Goal: Task Accomplishment & Management: Manage account settings

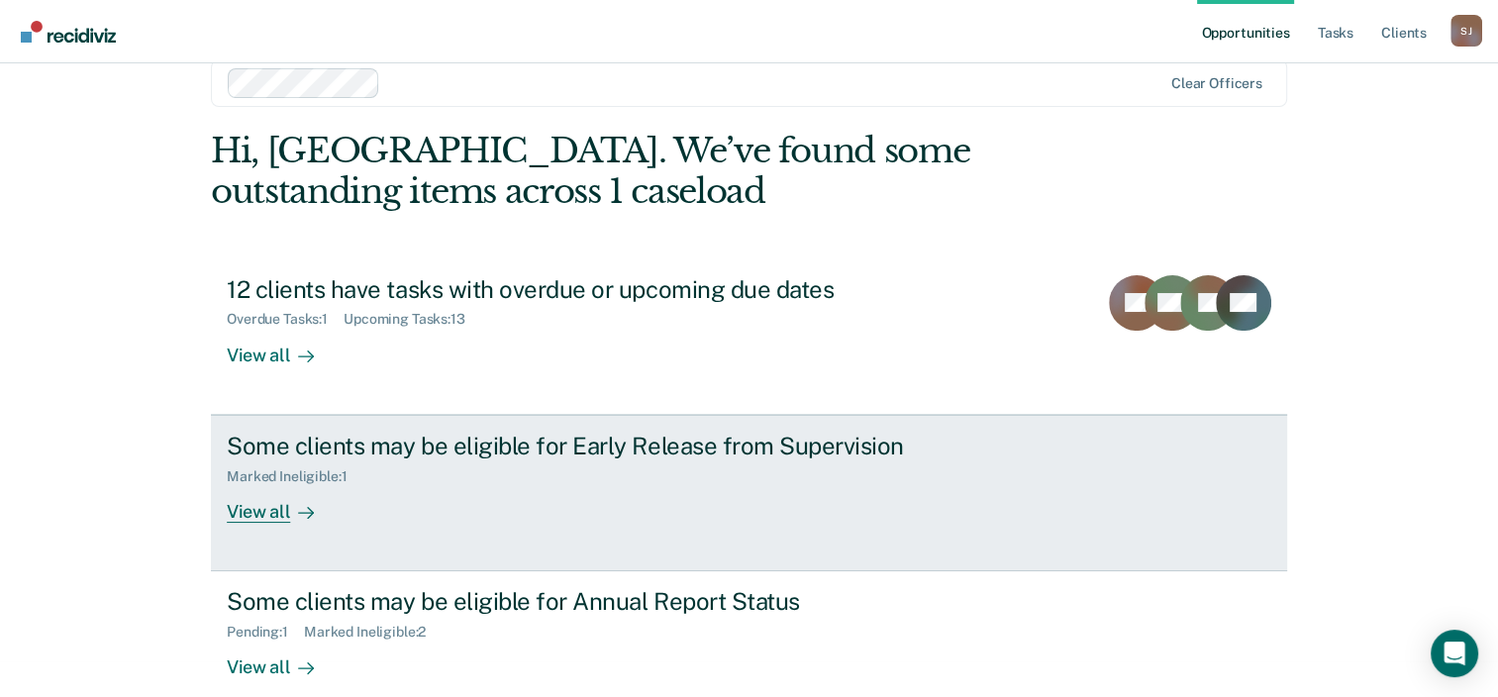
scroll to position [64, 0]
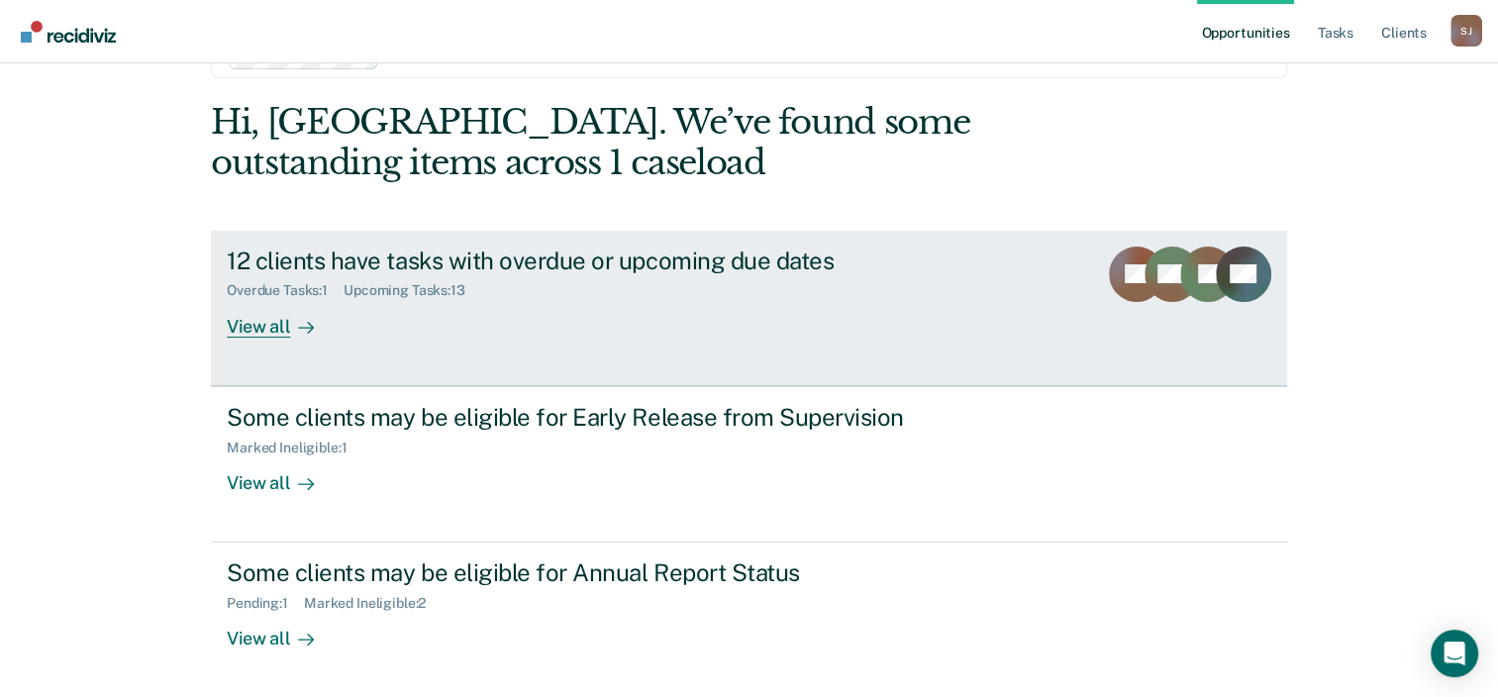
click at [256, 329] on div "View all" at bounding box center [282, 318] width 111 height 39
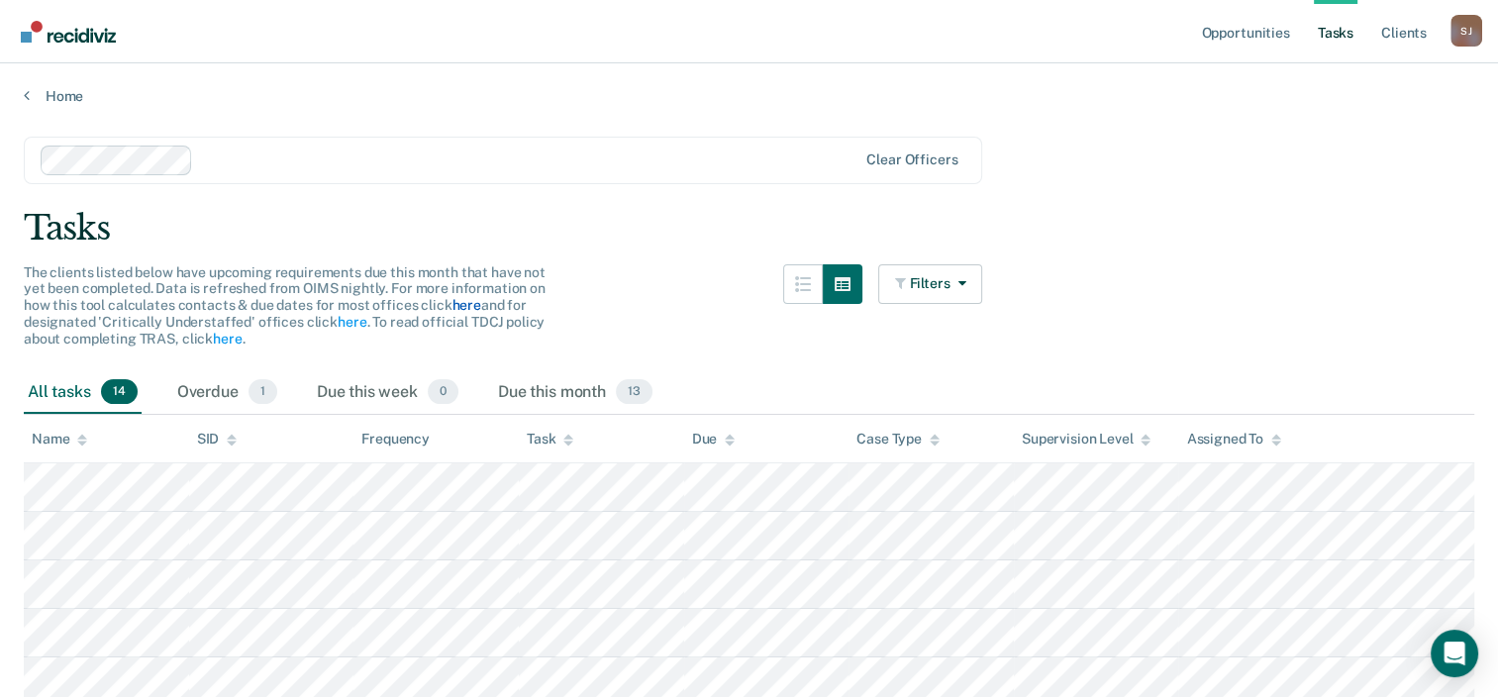
click at [460, 305] on link "here" at bounding box center [465, 305] width 29 height 16
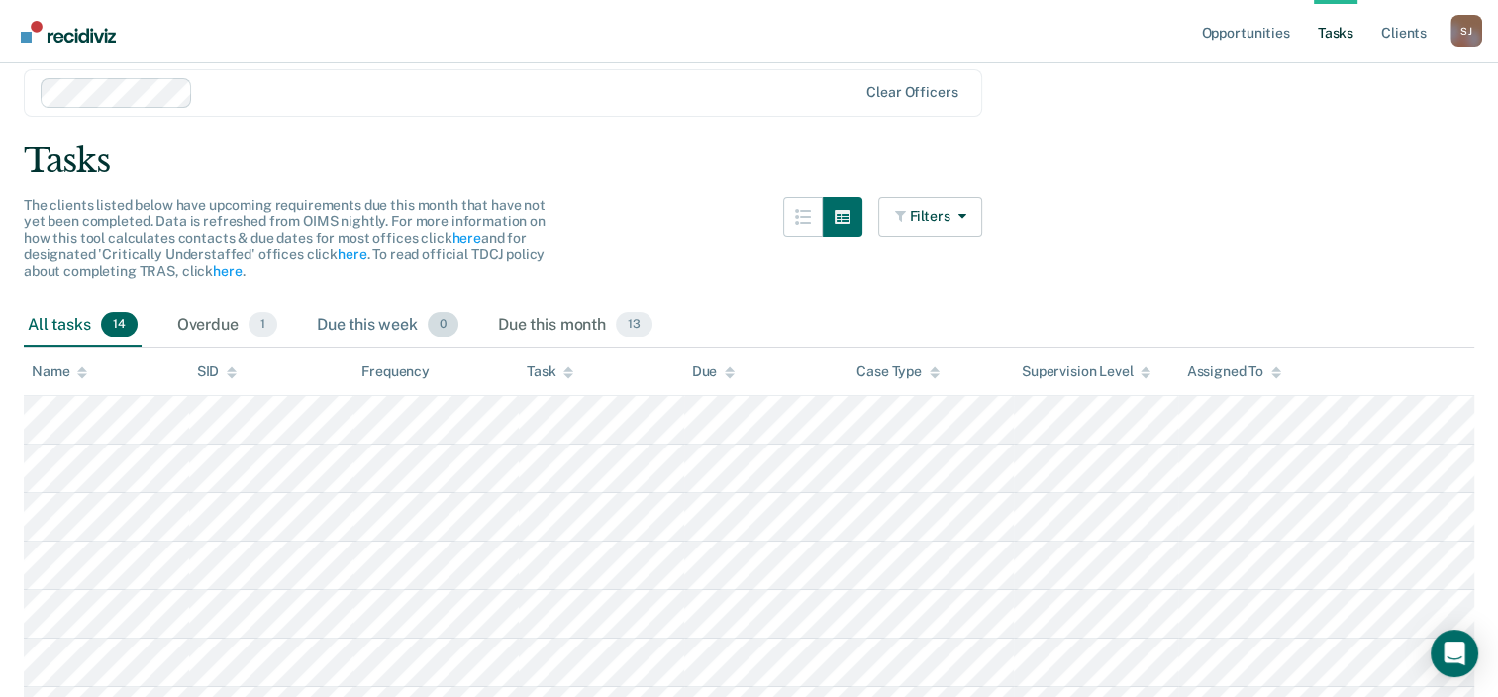
scroll to position [99, 0]
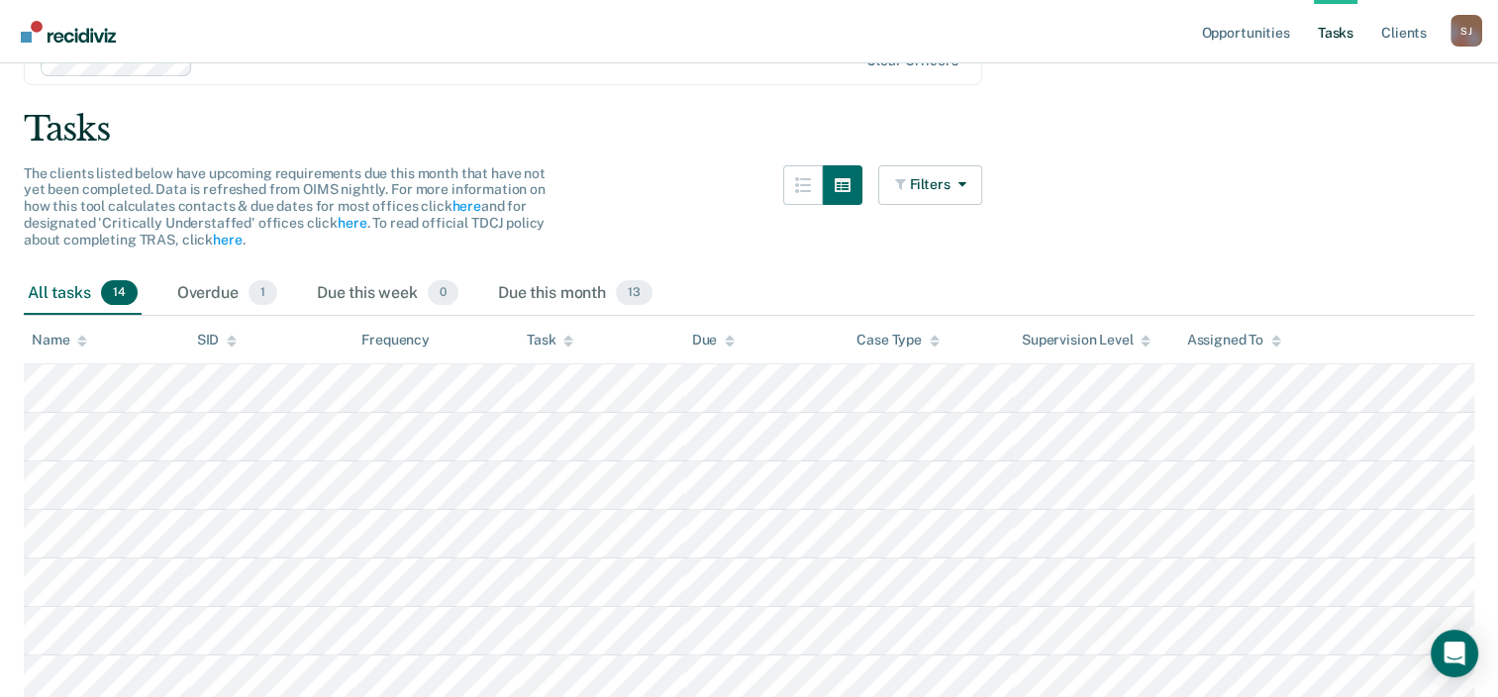
click at [125, 294] on span "14" at bounding box center [119, 293] width 37 height 26
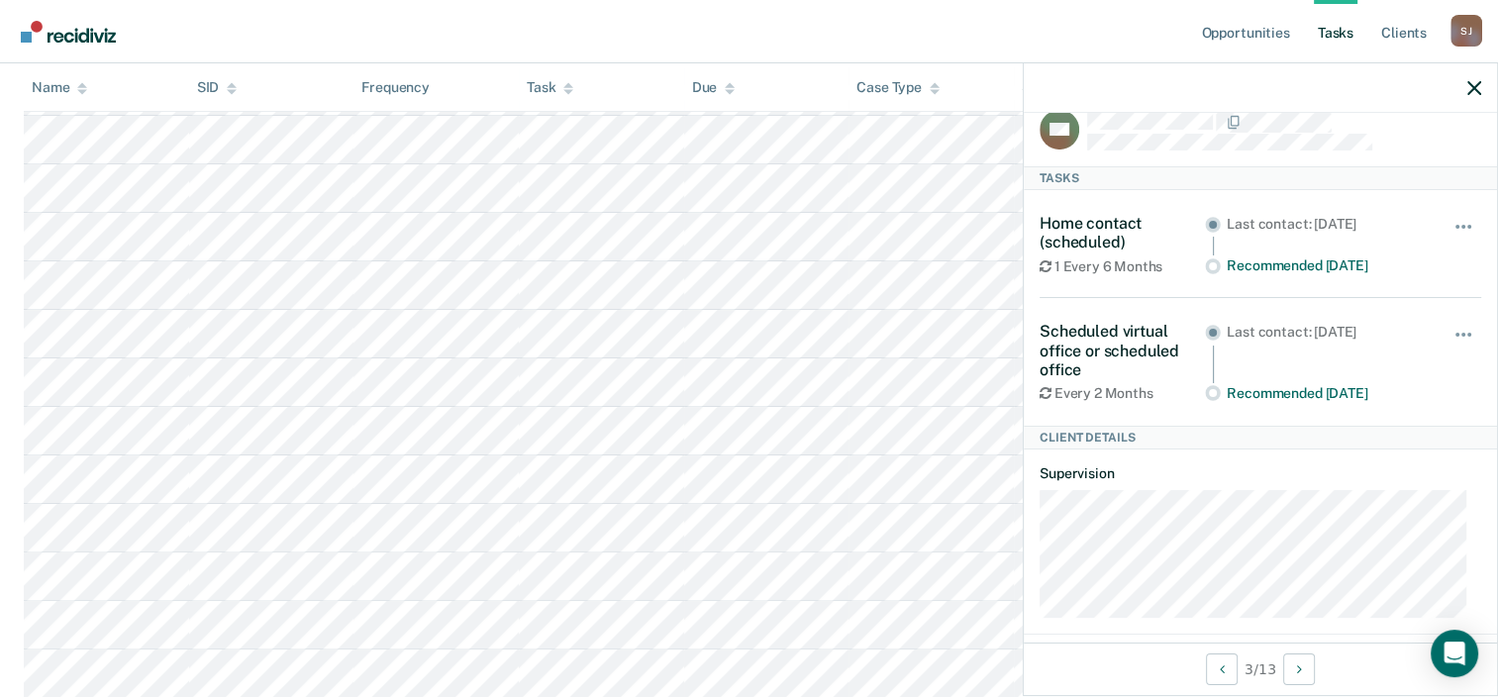
scroll to position [0, 0]
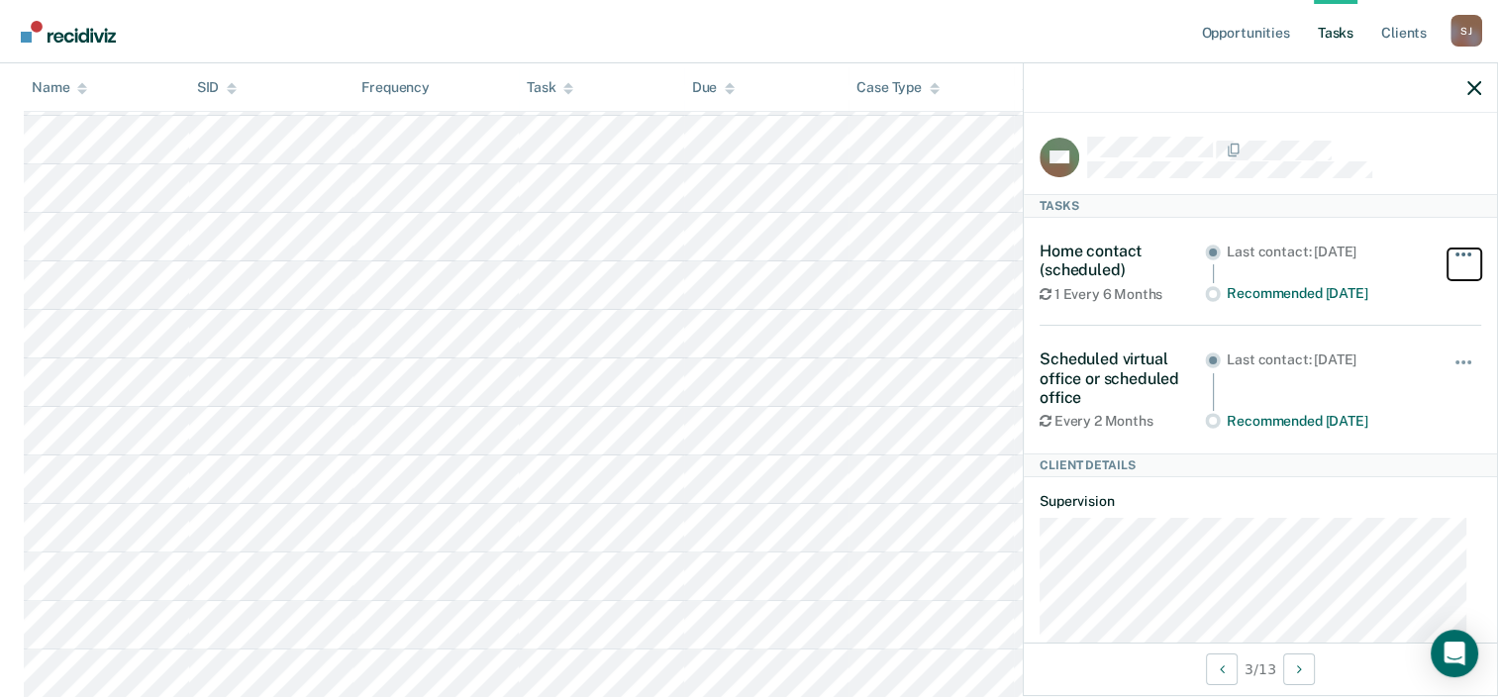
click at [1453, 248] on button "button" at bounding box center [1464, 264] width 34 height 32
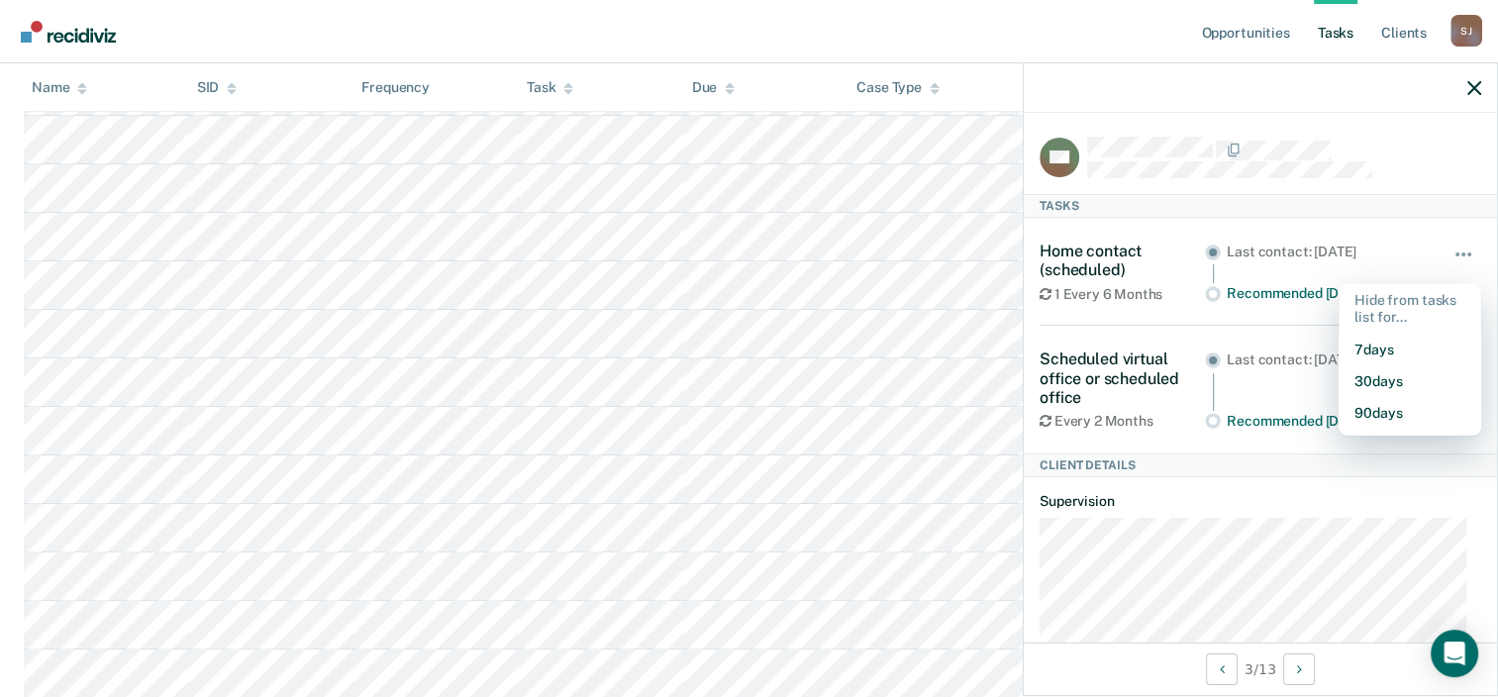
click at [1266, 194] on div "Tasks" at bounding box center [1259, 206] width 473 height 24
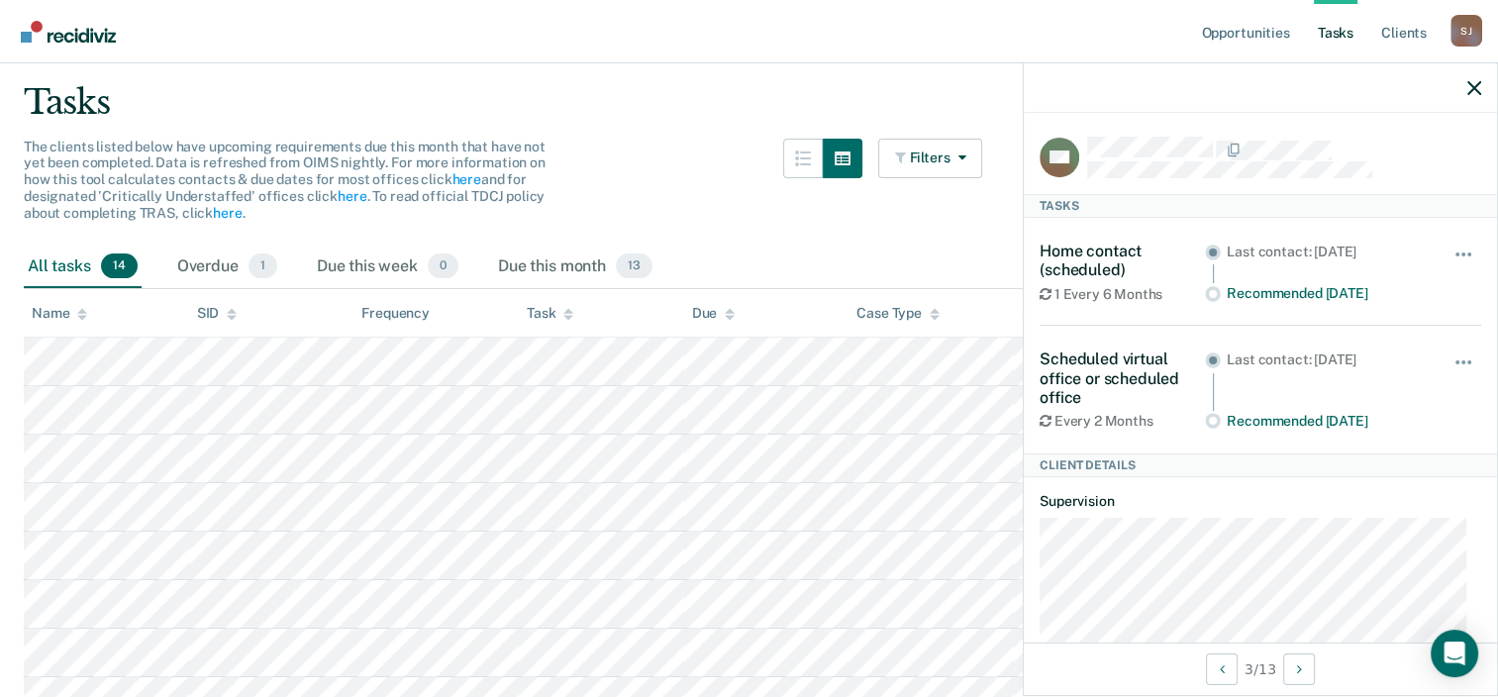
scroll to position [317, 0]
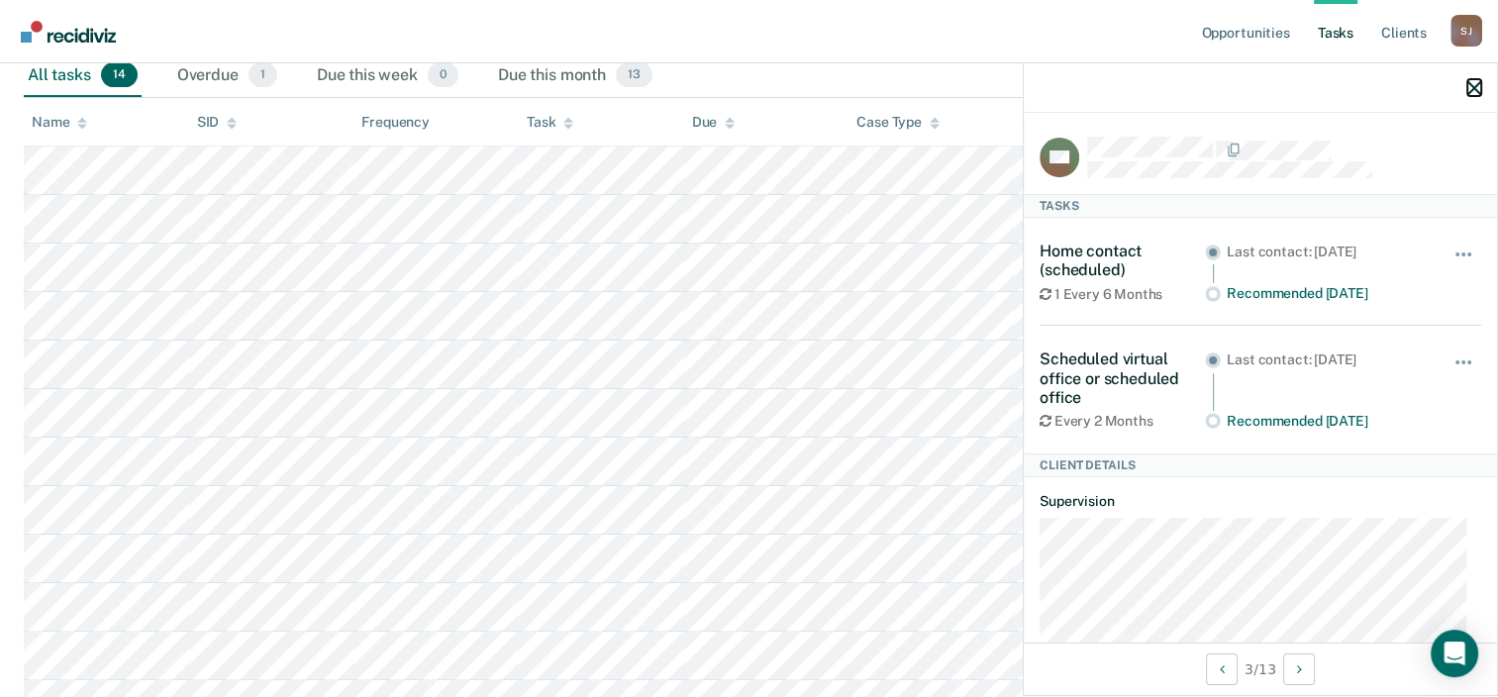
click at [1467, 91] on icon "button" at bounding box center [1474, 88] width 14 height 14
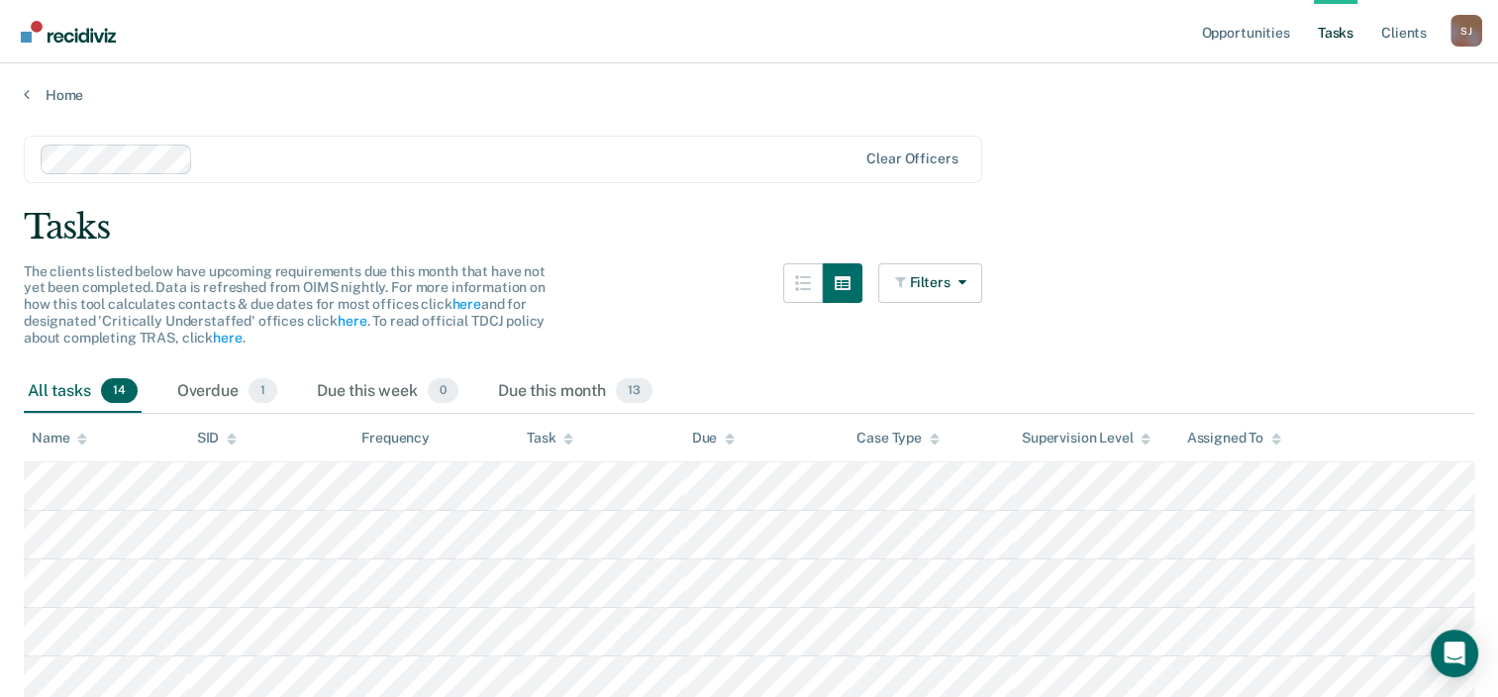
scroll to position [0, 0]
click at [28, 97] on icon at bounding box center [27, 95] width 6 height 16
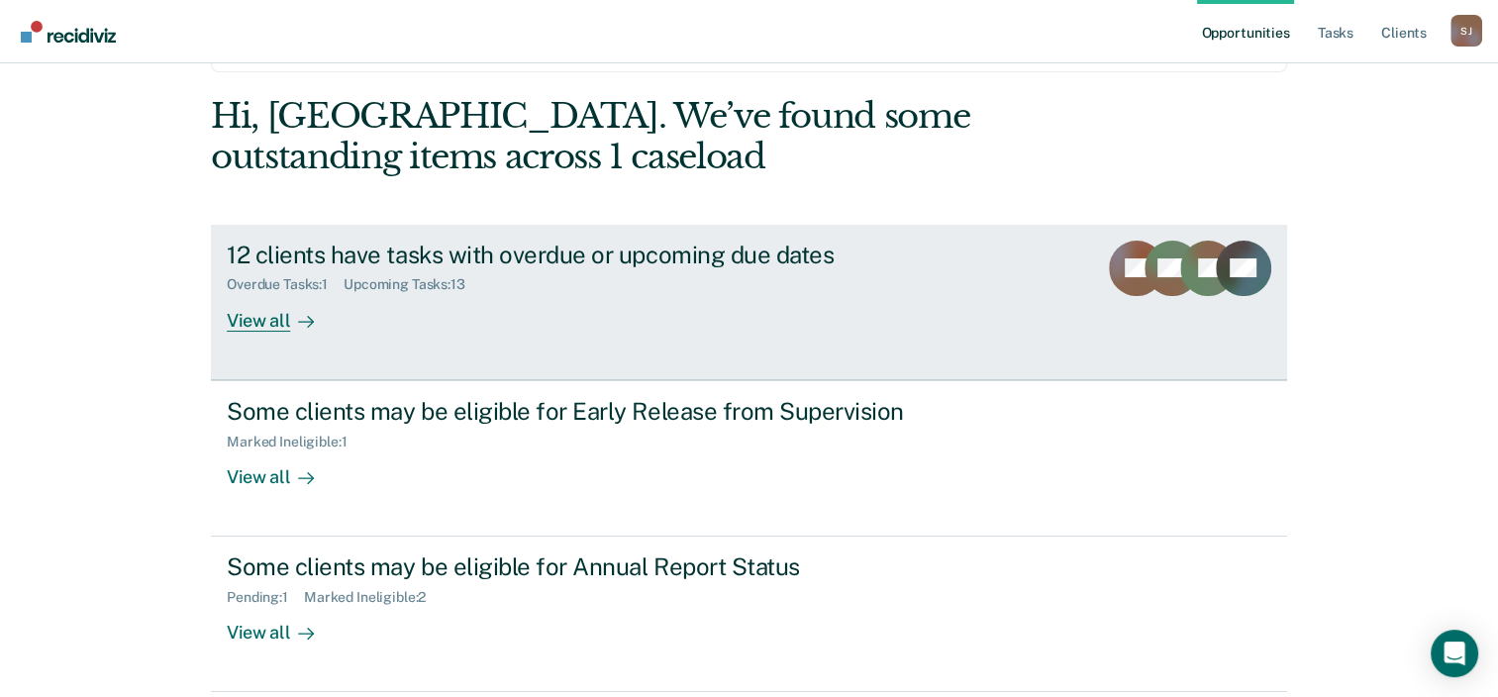
scroll to position [144, 0]
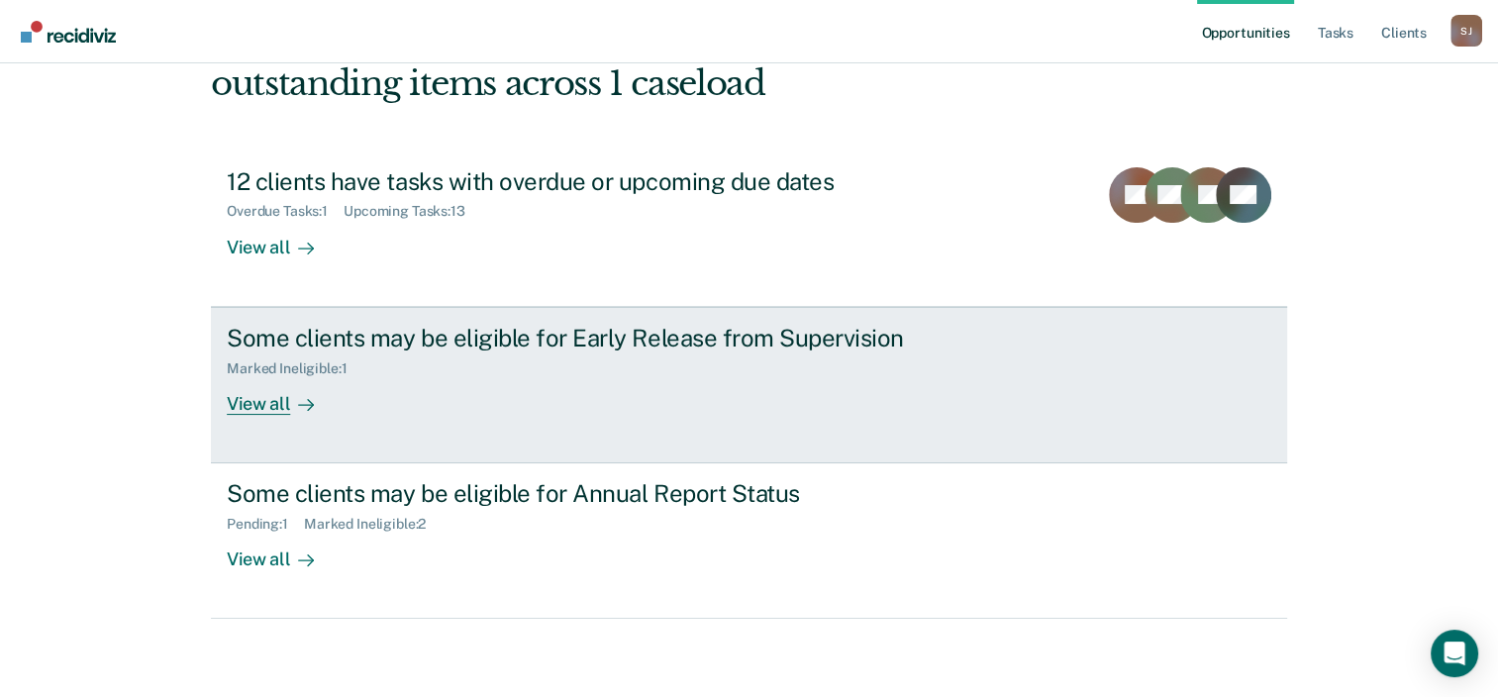
click at [245, 412] on div "View all" at bounding box center [282, 395] width 111 height 39
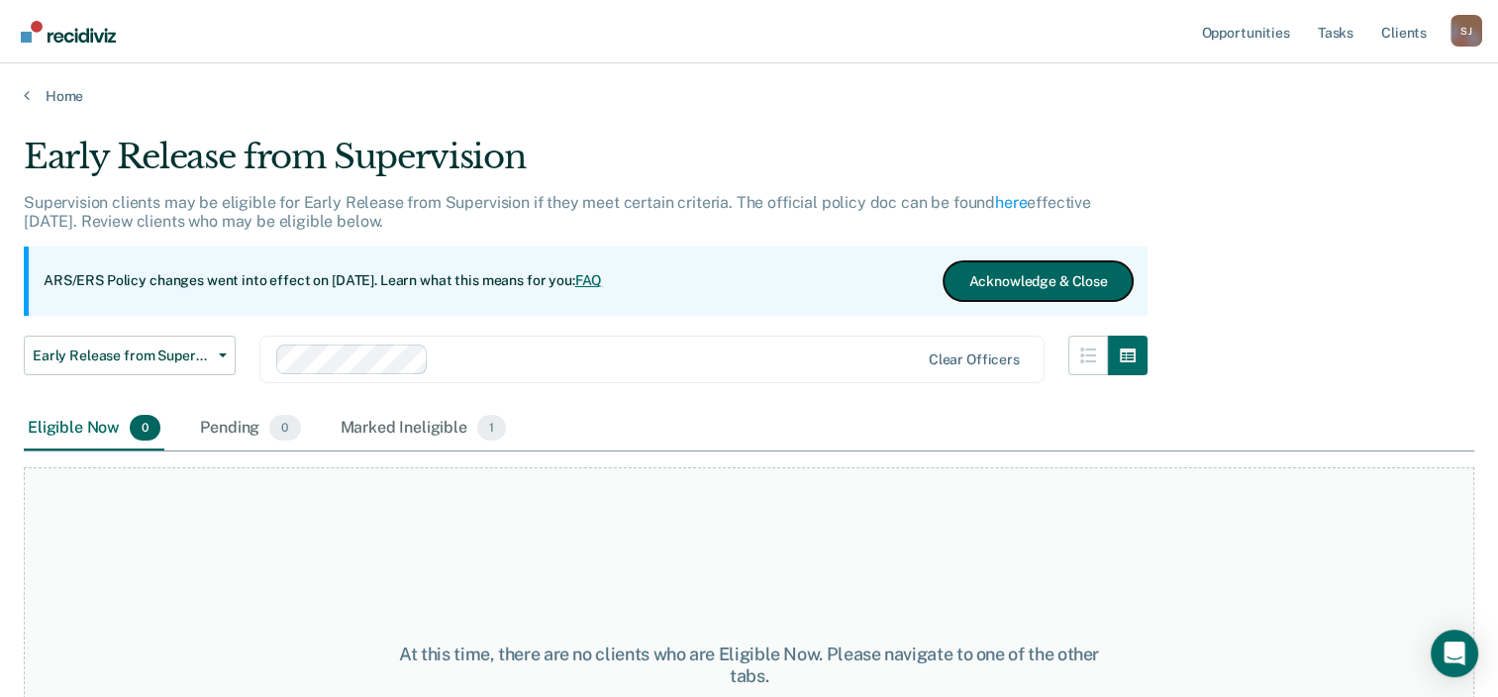
click at [1033, 283] on button "Acknowledge & Close" at bounding box center [1037, 281] width 188 height 40
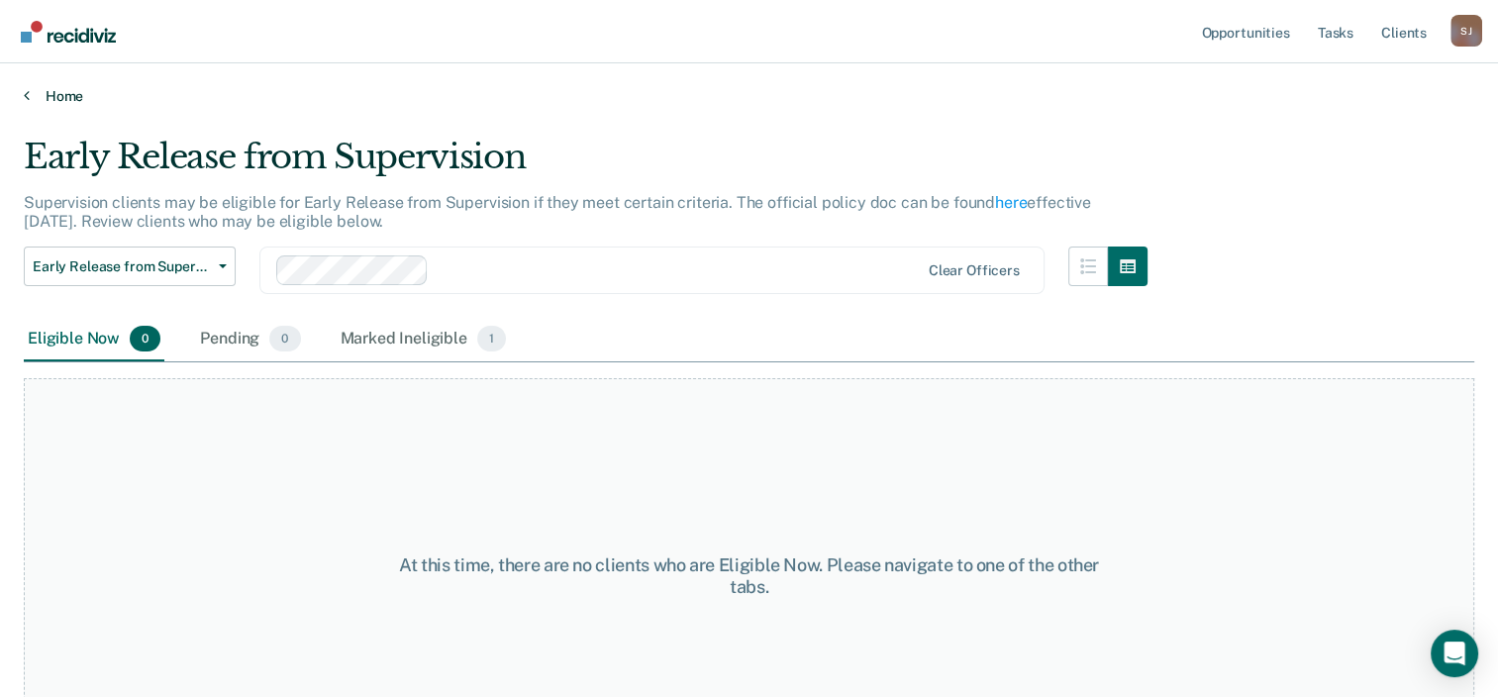
click at [33, 93] on link "Home" at bounding box center [749, 96] width 1450 height 18
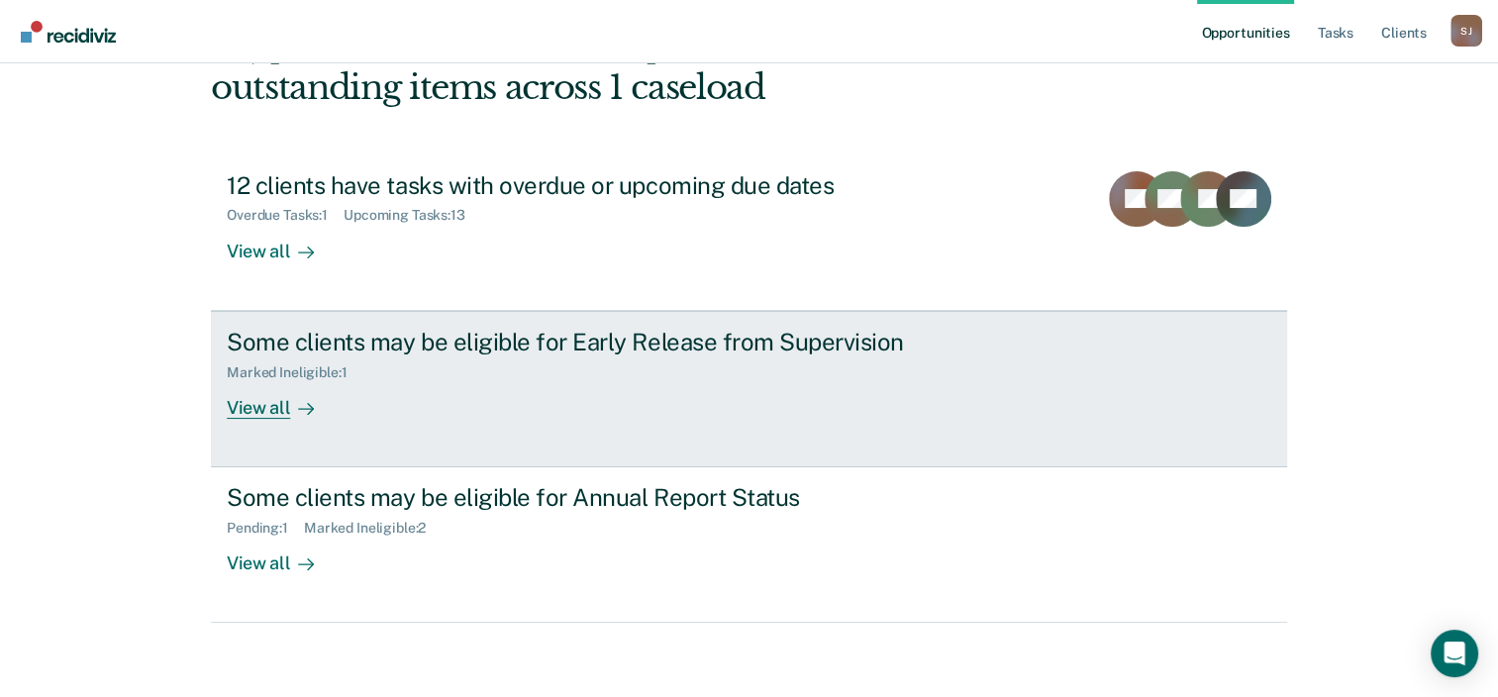
scroll to position [144, 0]
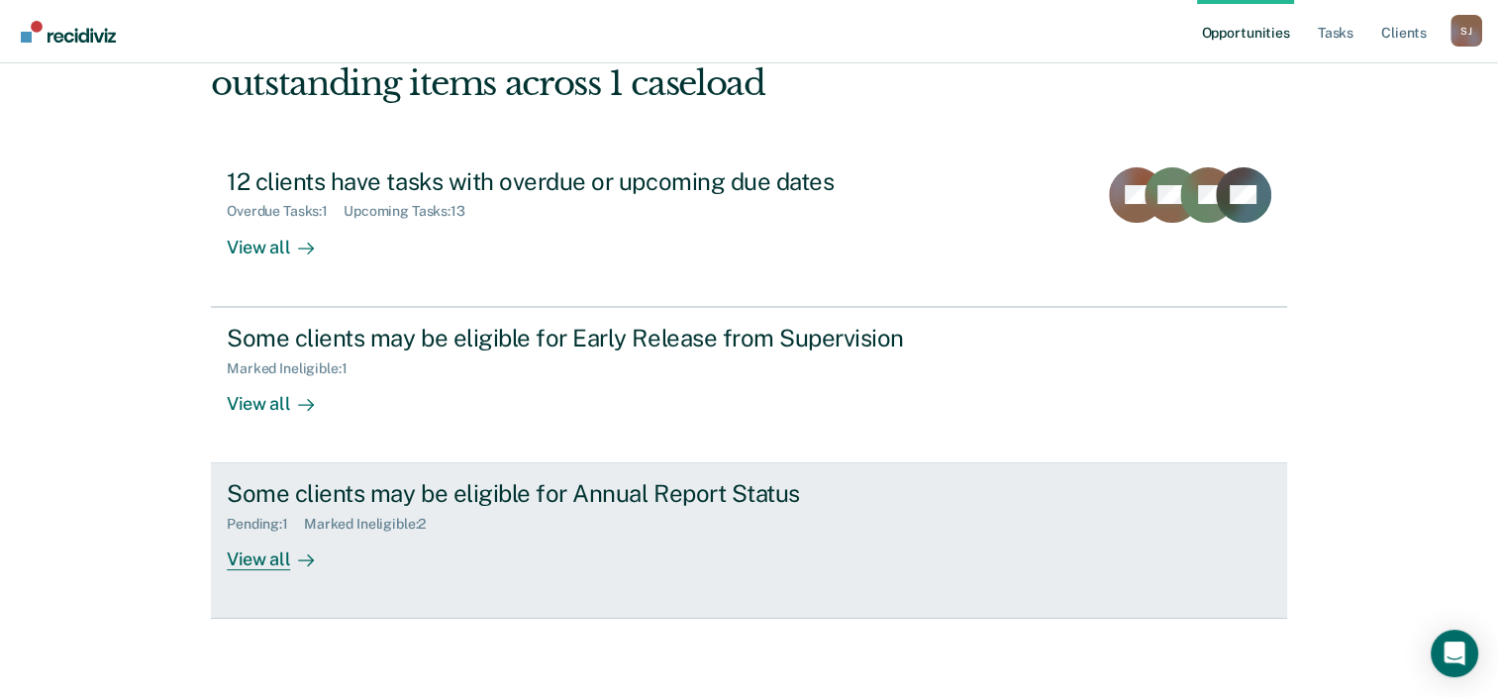
click at [256, 560] on div "View all" at bounding box center [282, 552] width 111 height 39
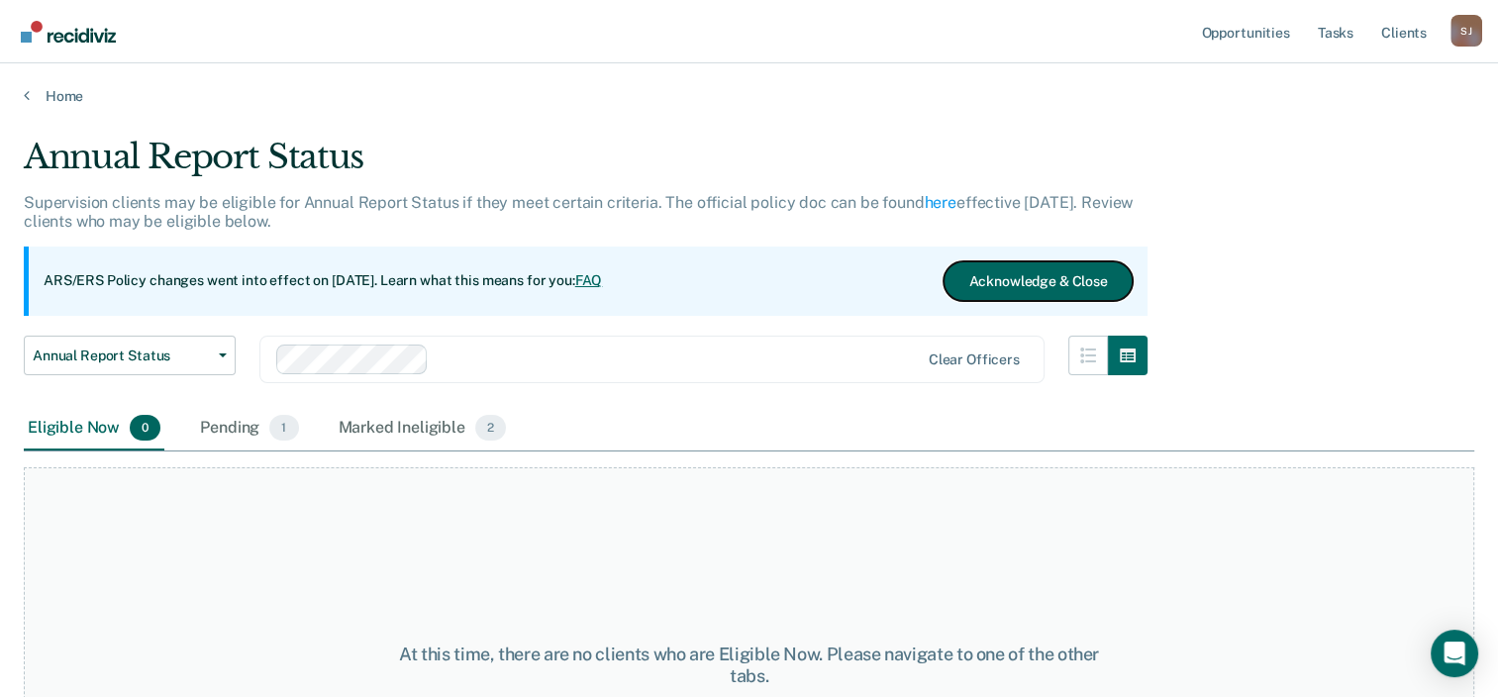
click at [982, 274] on button "Acknowledge & Close" at bounding box center [1037, 281] width 188 height 40
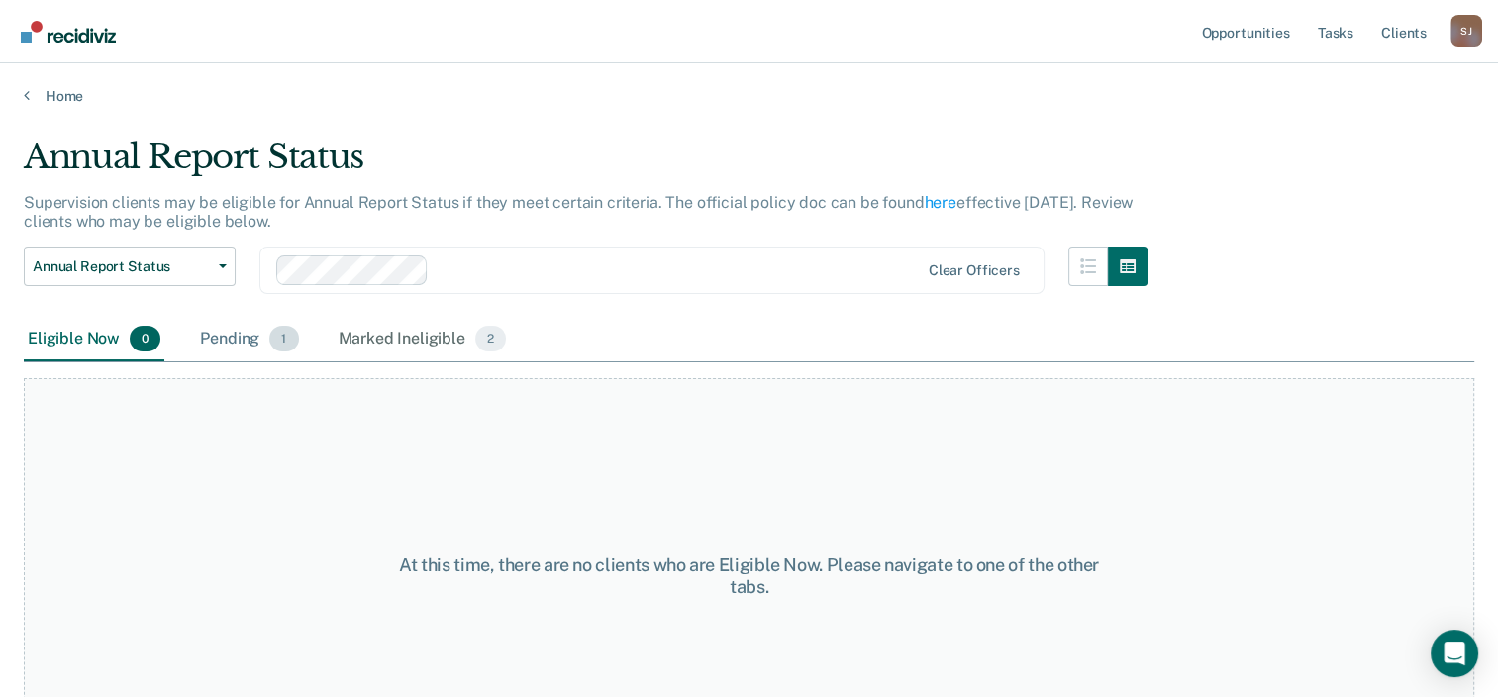
click at [254, 341] on div "Pending 1" at bounding box center [249, 340] width 106 height 44
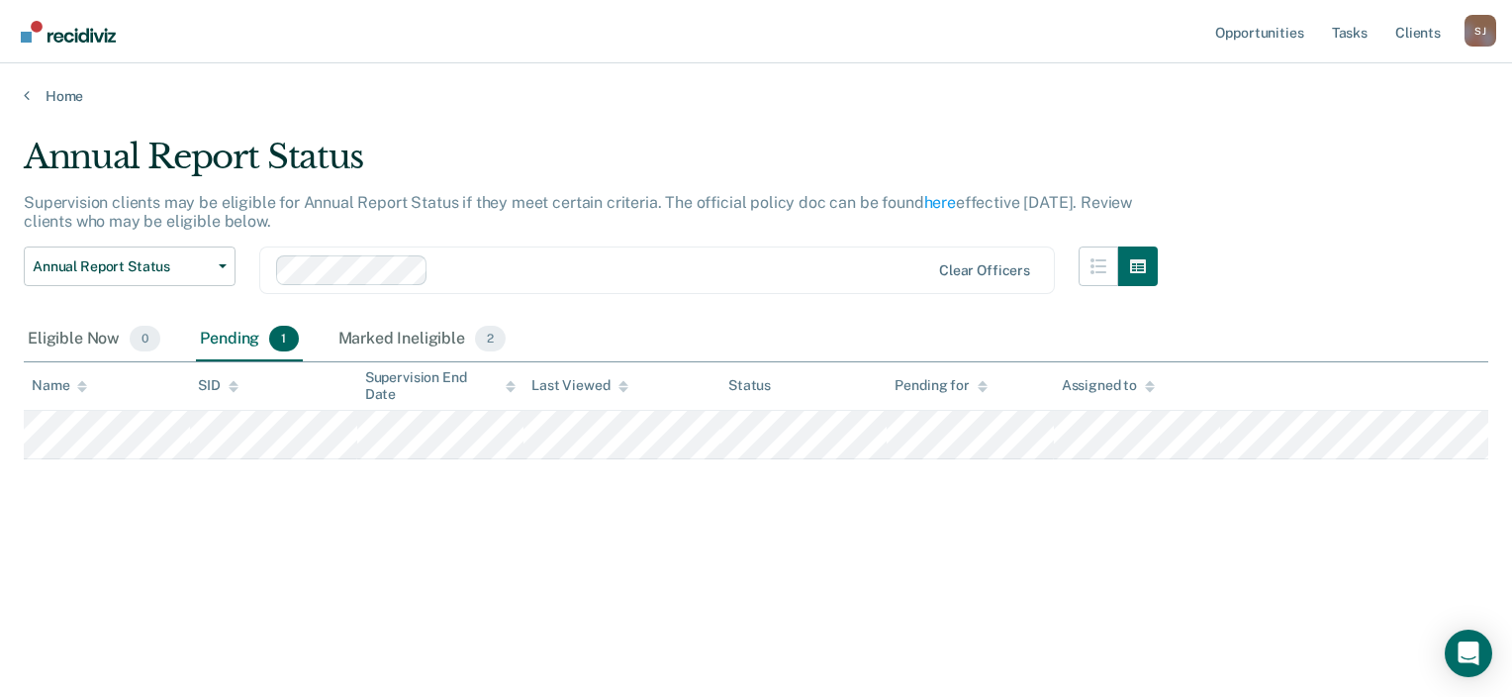
click at [20, 92] on div "Home" at bounding box center [756, 84] width 1512 height 42
click at [36, 97] on link "Home" at bounding box center [756, 96] width 1465 height 18
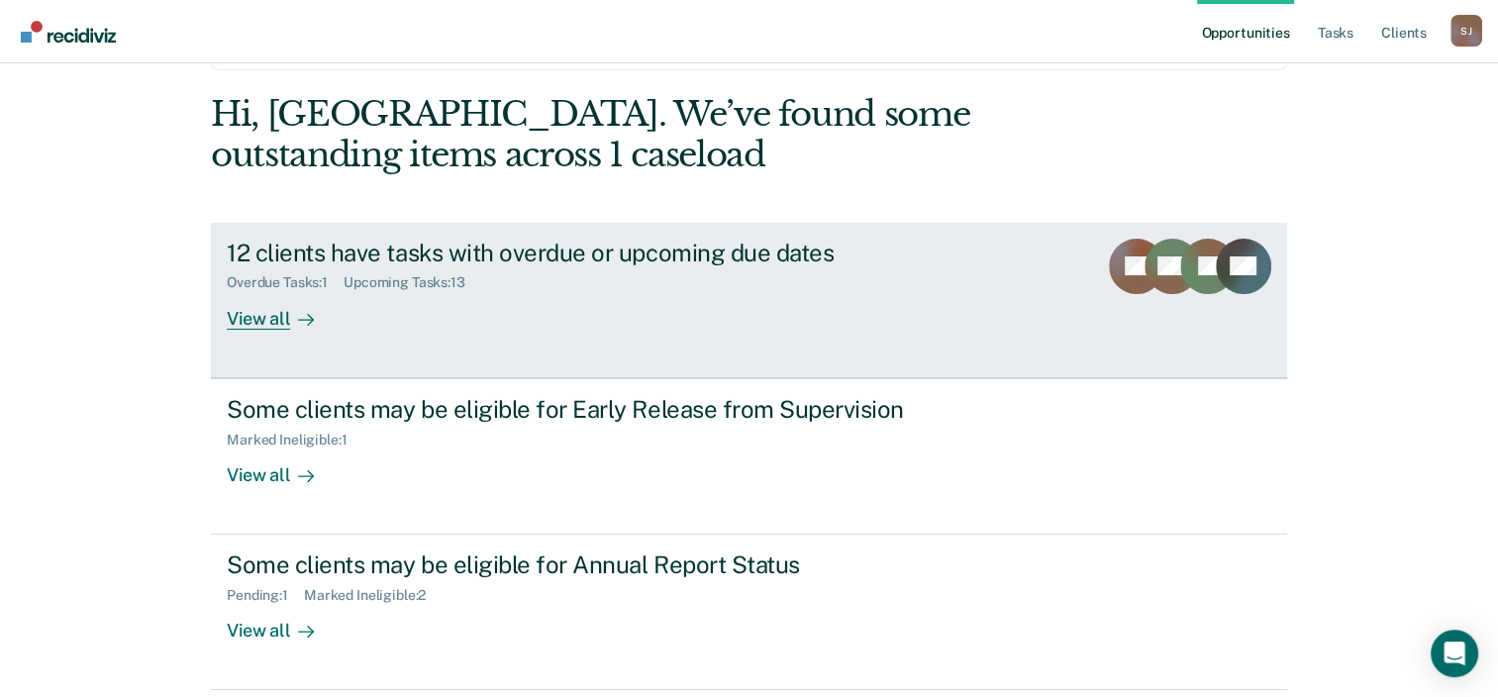
scroll to position [144, 0]
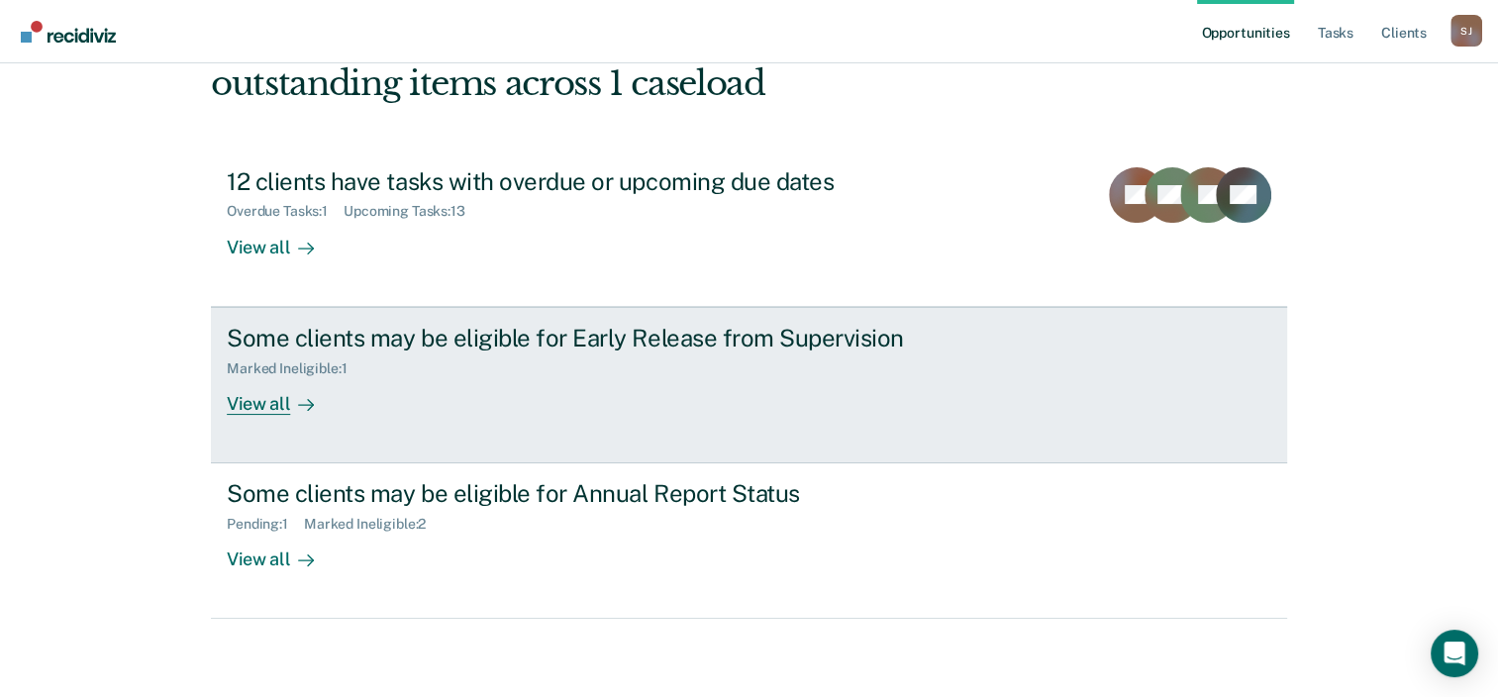
click at [257, 404] on div "View all" at bounding box center [282, 395] width 111 height 39
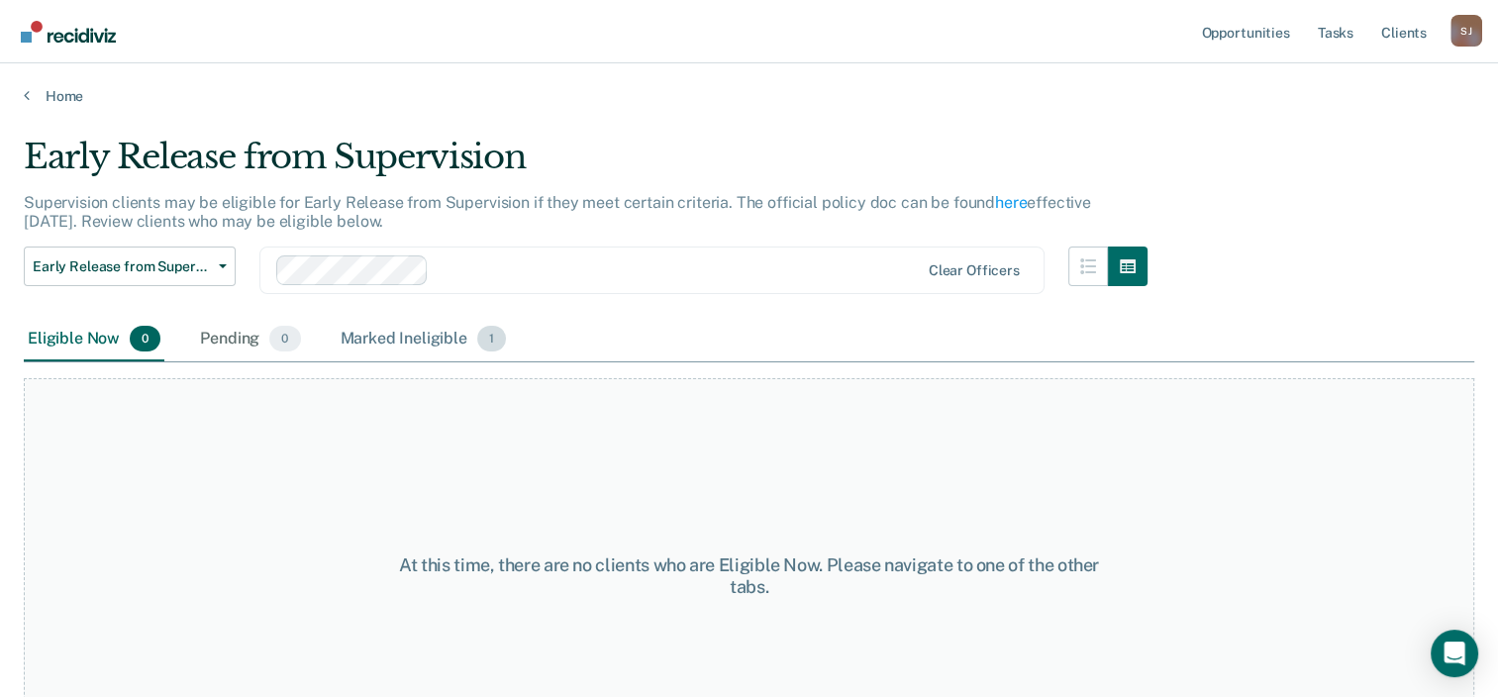
click at [391, 342] on div "Marked Ineligible 1" at bounding box center [424, 340] width 174 height 44
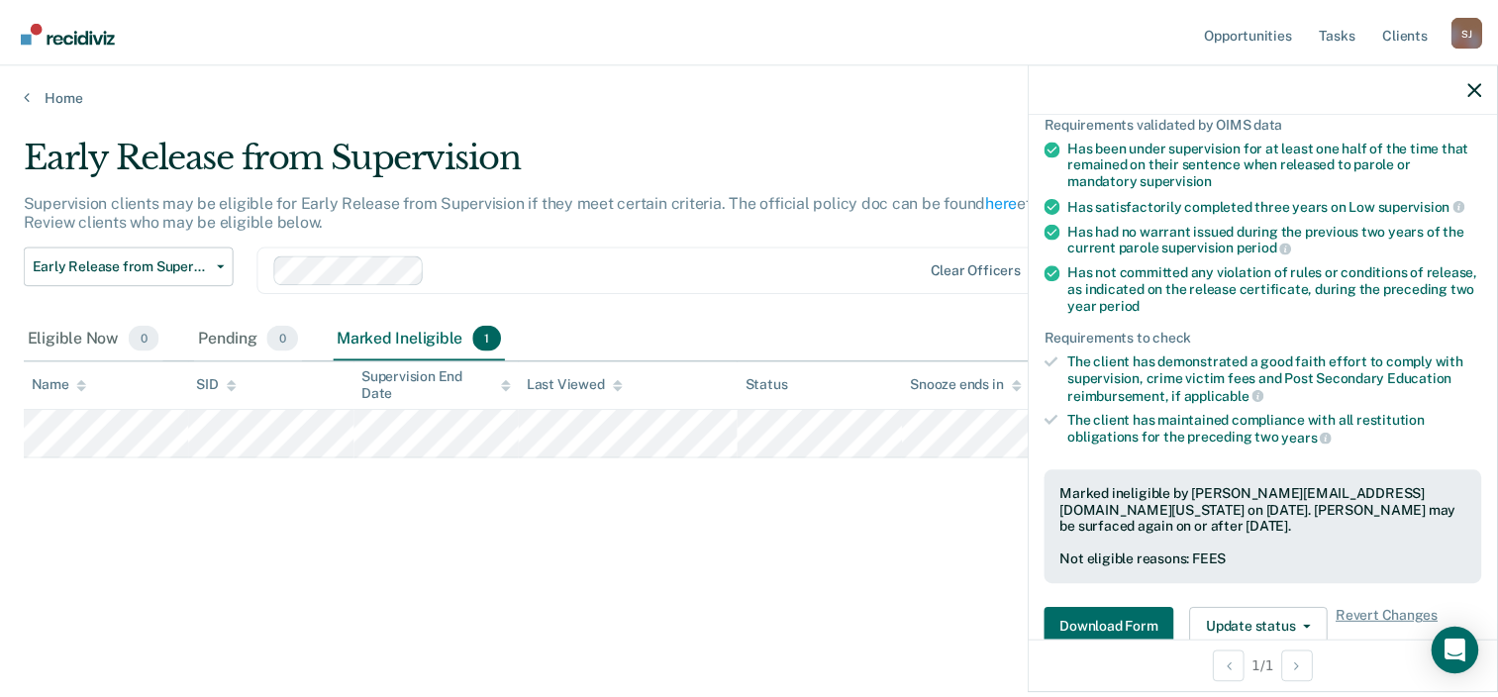
scroll to position [297, 0]
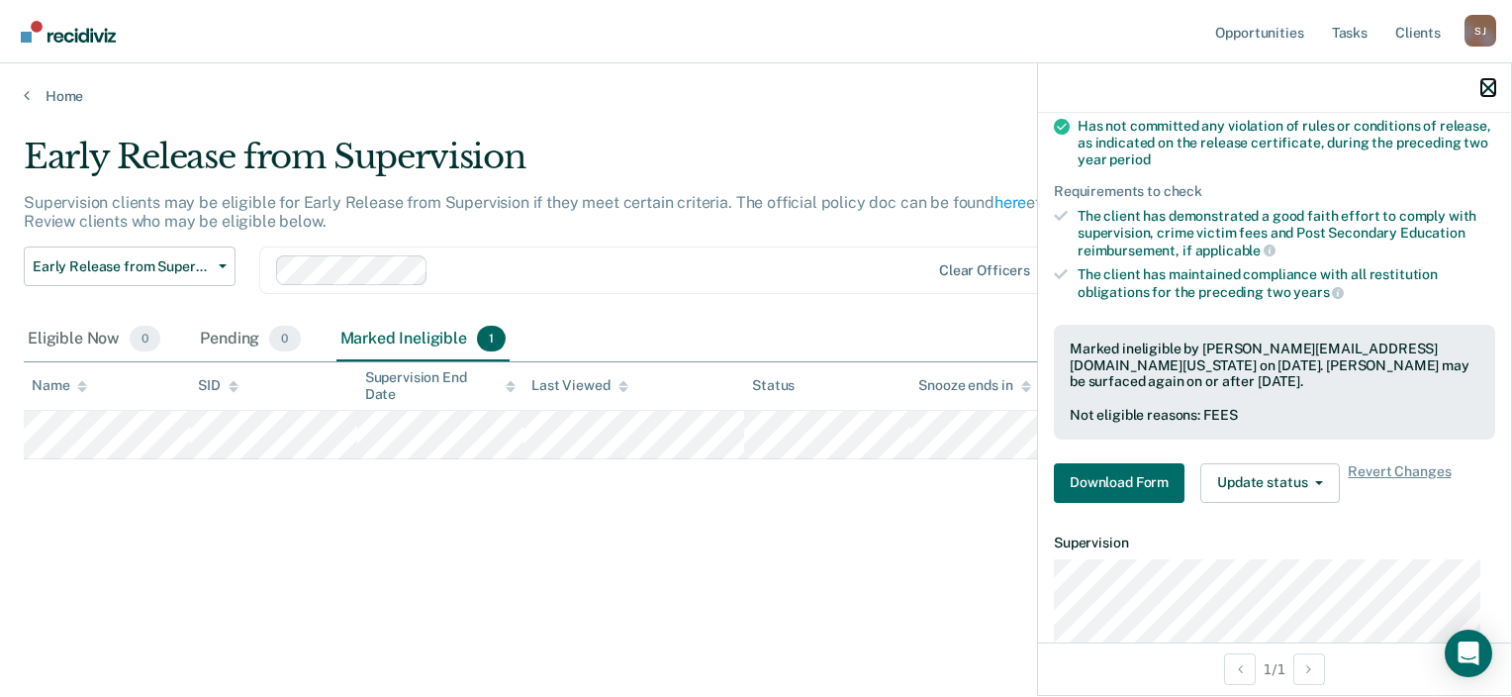
click at [1491, 88] on icon "button" at bounding box center [1489, 88] width 14 height 14
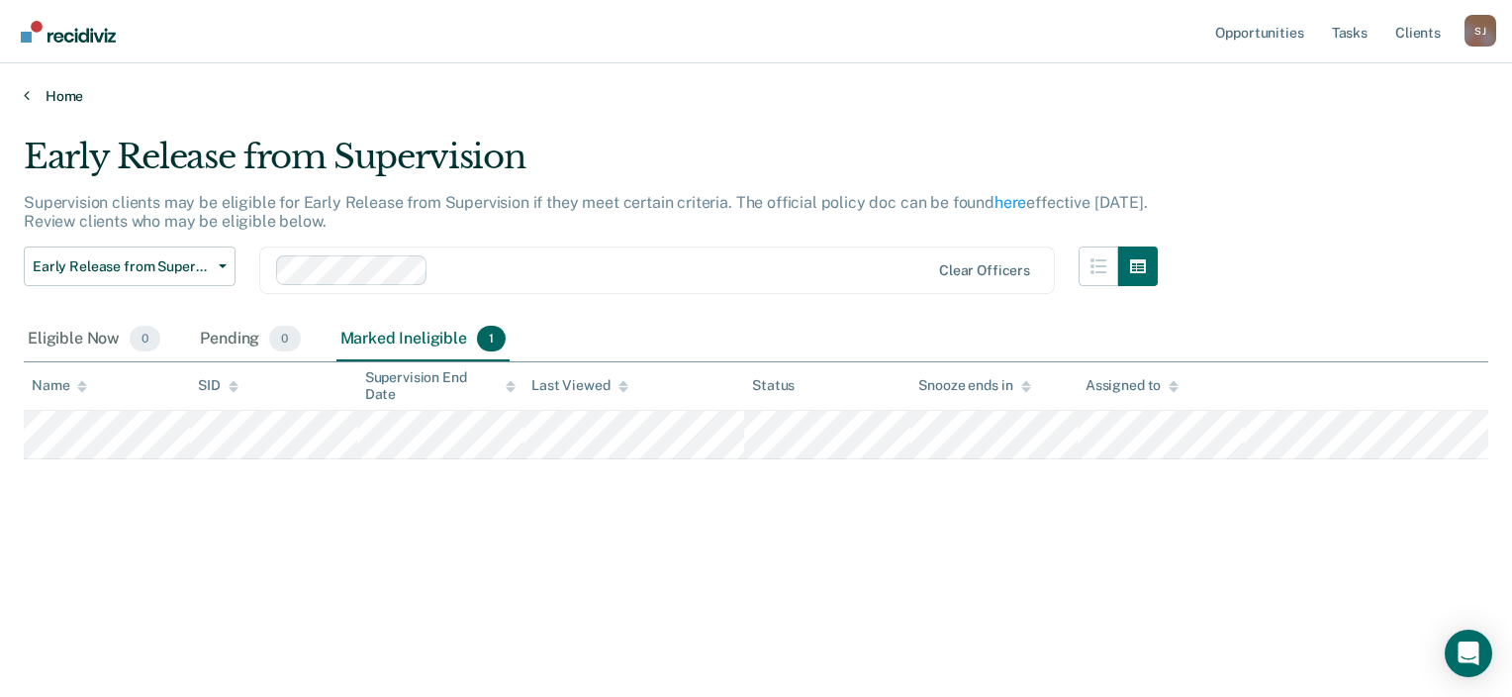
click at [48, 98] on link "Home" at bounding box center [756, 96] width 1465 height 18
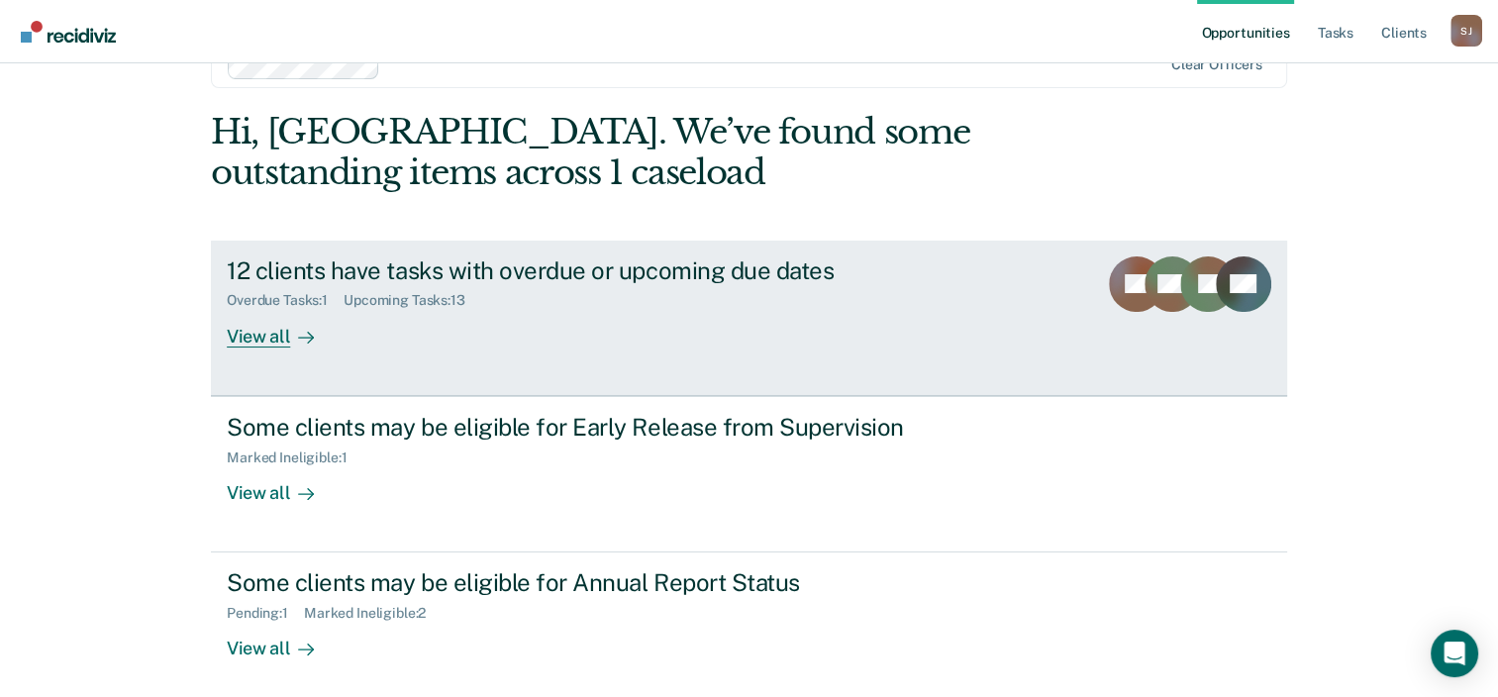
scroll to position [99, 0]
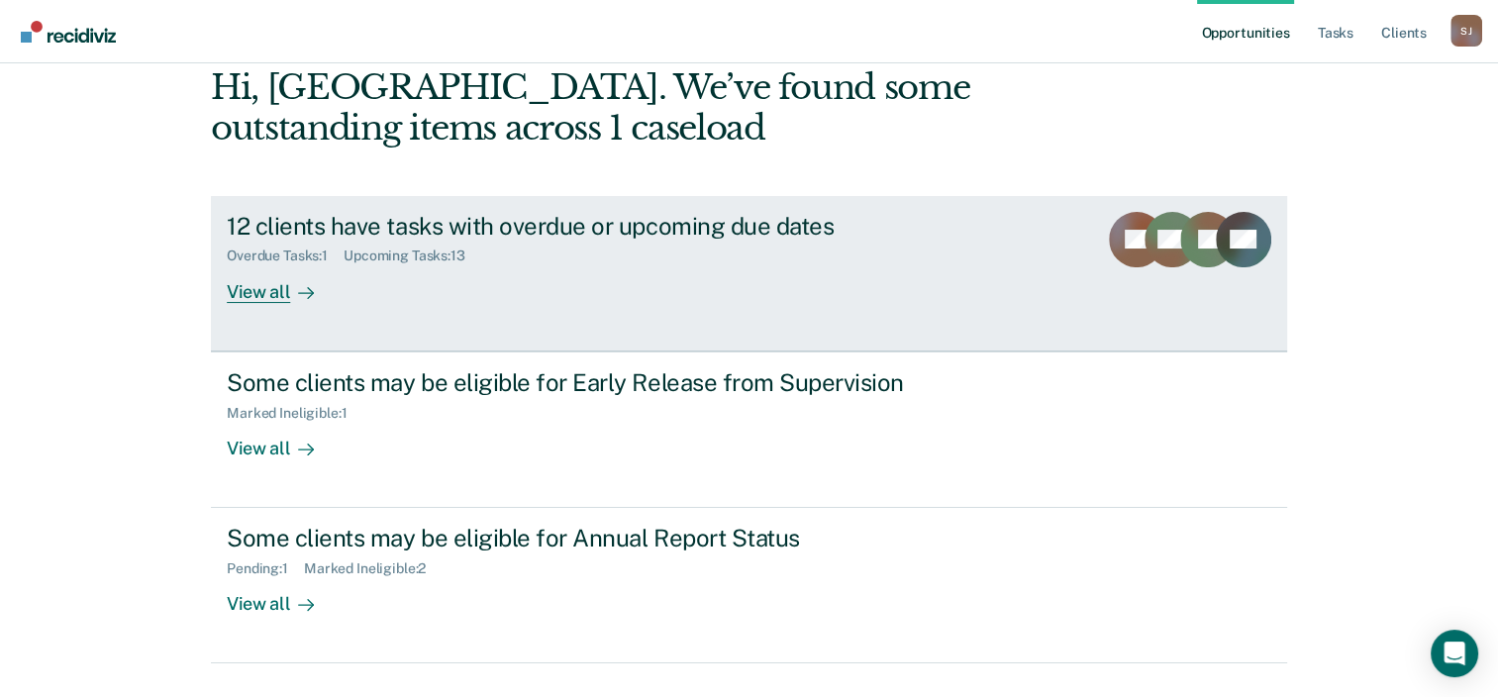
click at [253, 294] on div "View all" at bounding box center [282, 283] width 111 height 39
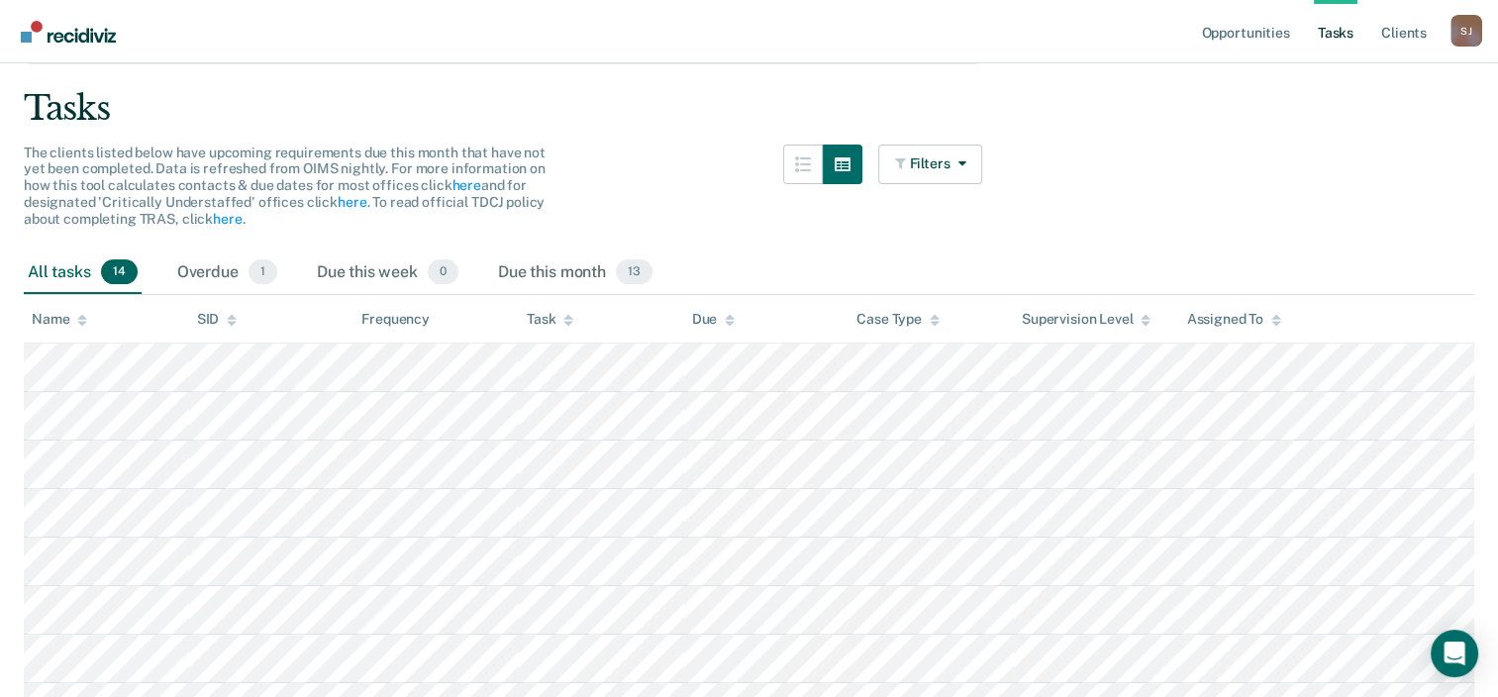
scroll to position [119, 0]
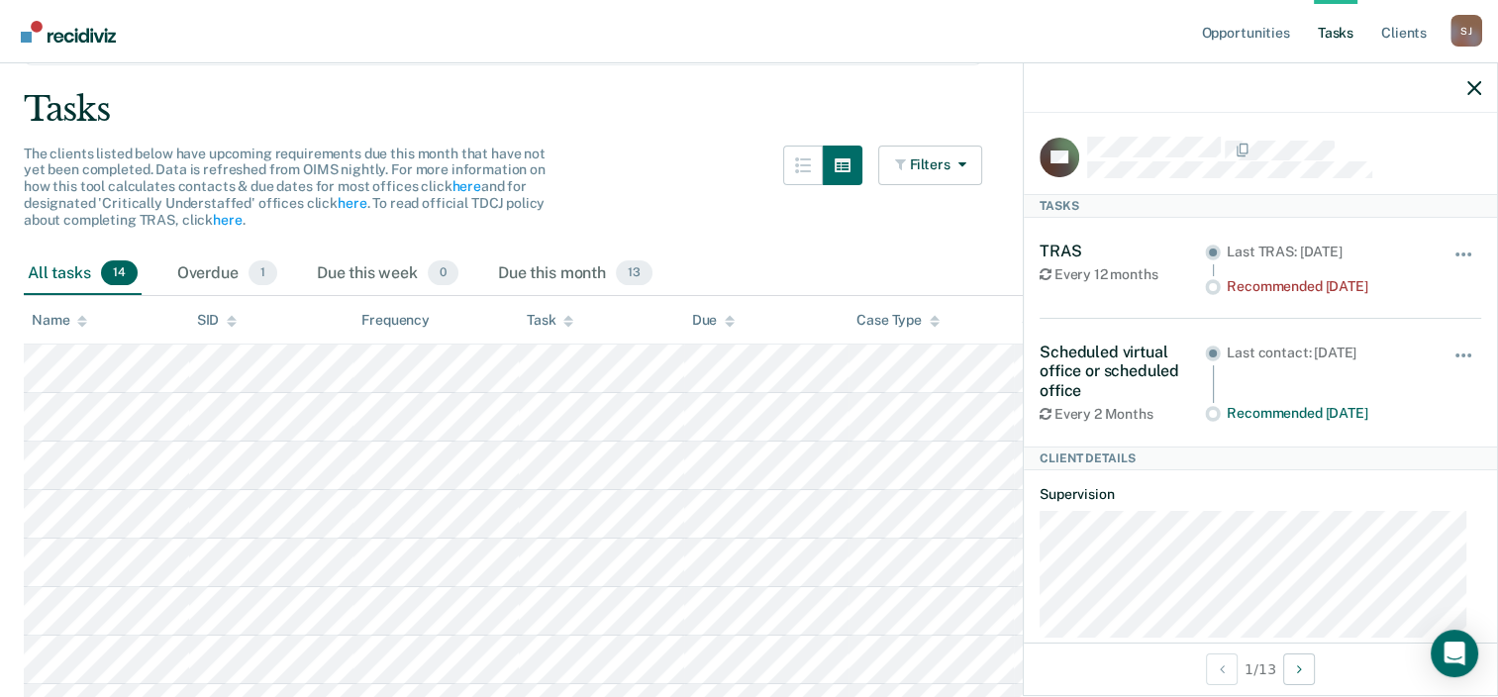
click at [693, 168] on div "The clients listed below have upcoming requirements due this month that have no…" at bounding box center [503, 199] width 958 height 107
click at [938, 234] on div "Filters Contact Type Collateral Contact 0 ONLY Home Contact, Sch. 1 ONLY Home C…" at bounding box center [930, 199] width 105 height 107
click at [1473, 87] on icon "button" at bounding box center [1474, 88] width 14 height 14
click at [1206, 280] on circle at bounding box center [1213, 286] width 15 height 15
click at [1216, 289] on div "Last TRAS: [DATE] Recommended [DATE]" at bounding box center [1315, 268] width 221 height 53
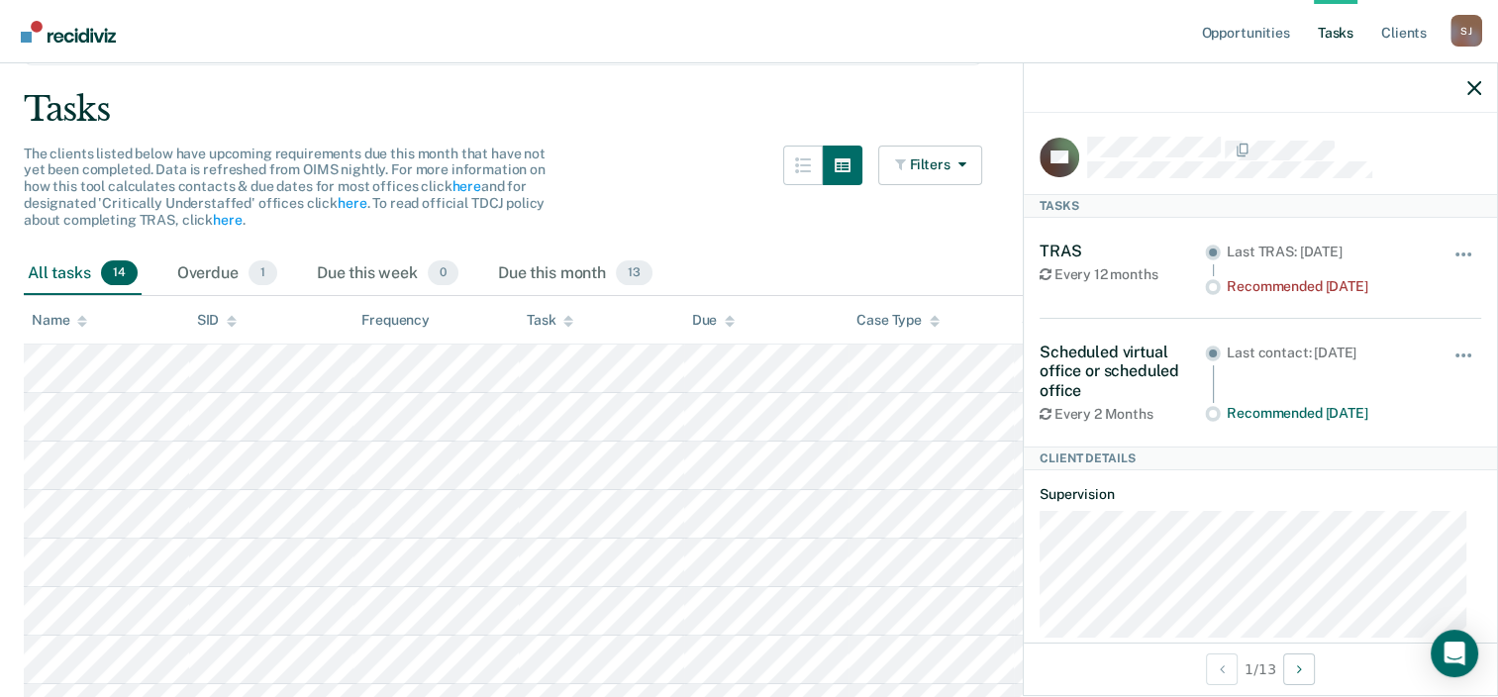
click at [1209, 412] on circle at bounding box center [1213, 414] width 8 height 8
click at [1209, 276] on div at bounding box center [1213, 285] width 16 height 19
click at [1450, 248] on button "button" at bounding box center [1464, 264] width 34 height 32
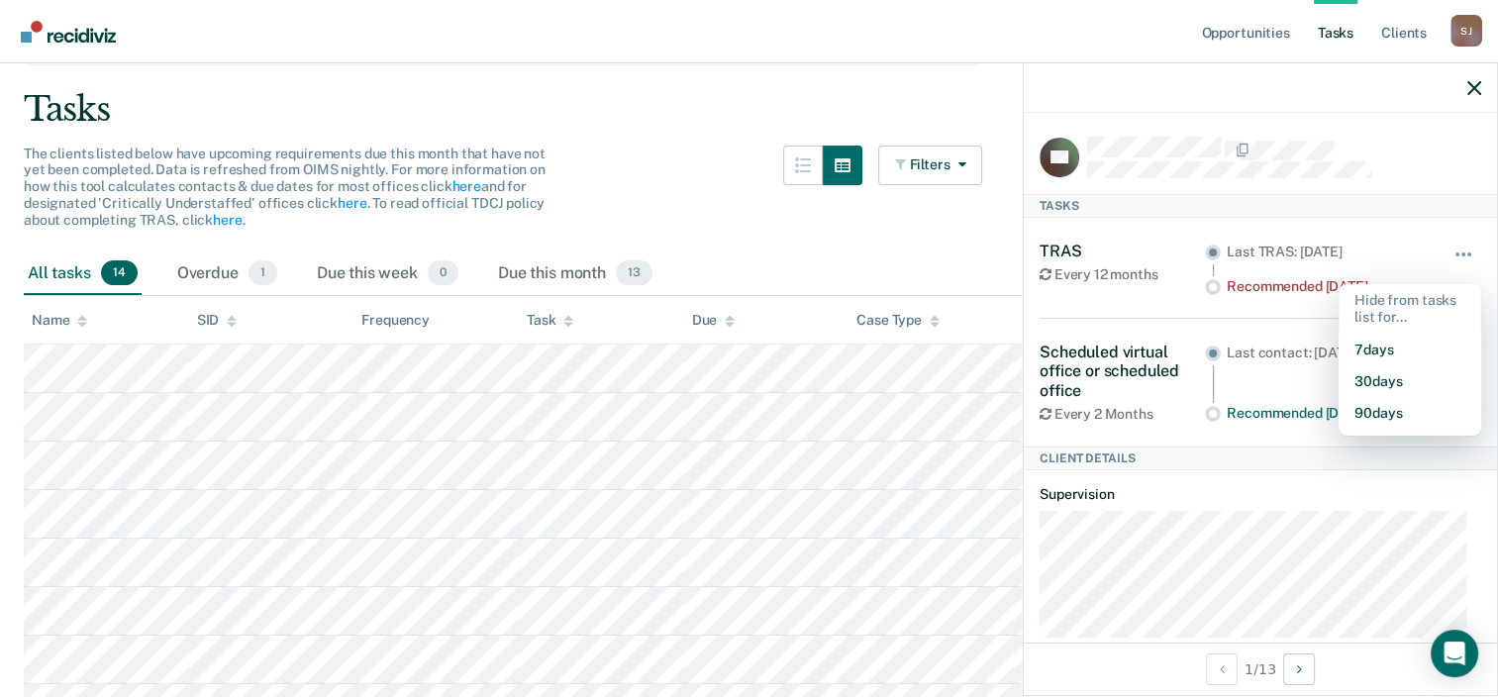
click at [1429, 243] on div "TRAS Every 12 months Last TRAS: [DATE] Recommended [DATE] Hide from tasks list …" at bounding box center [1259, 268] width 441 height 53
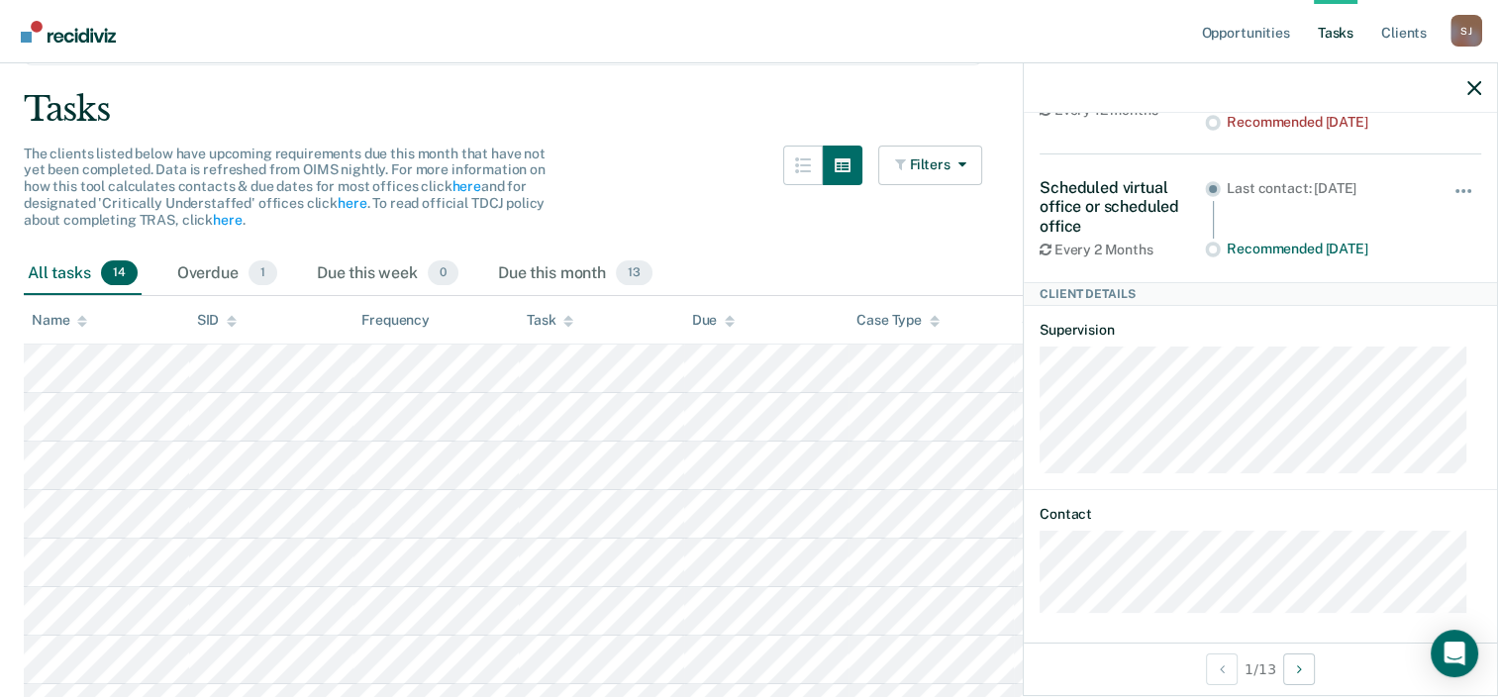
scroll to position [170, 0]
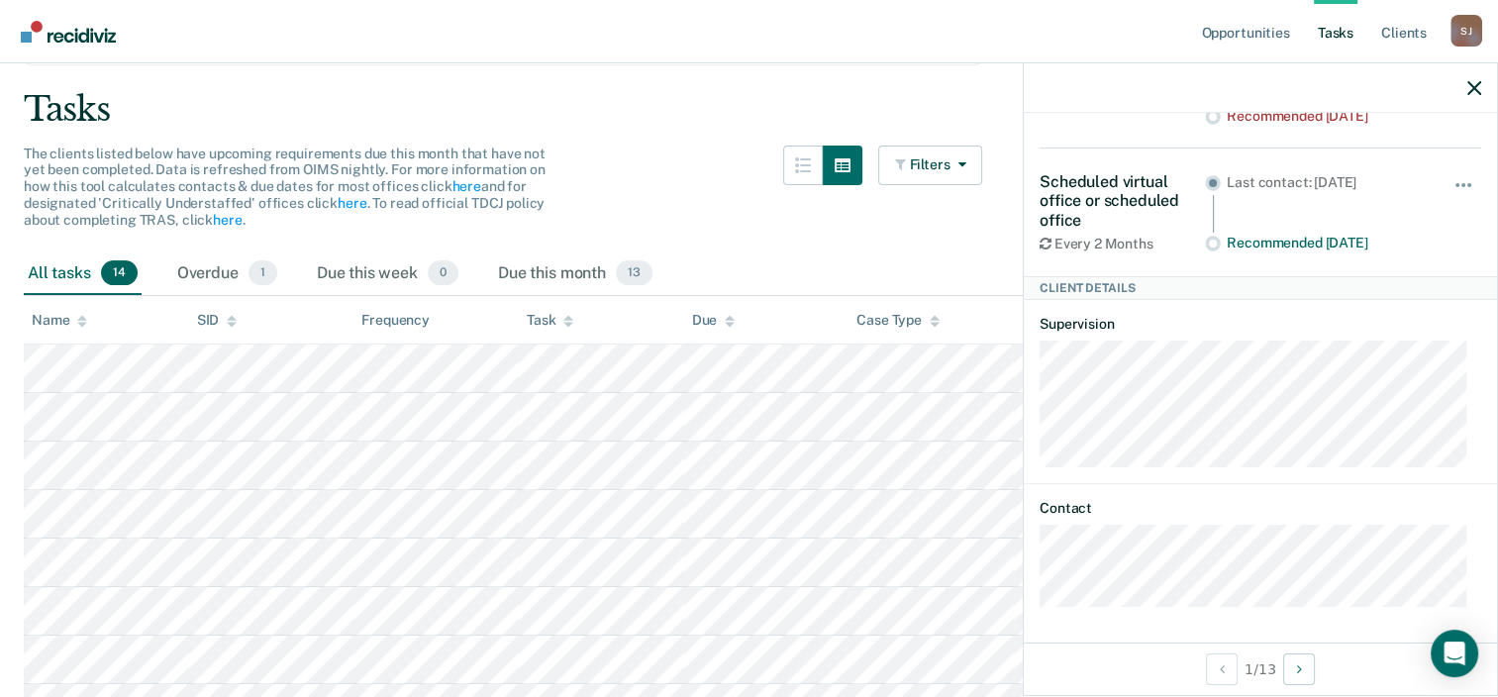
click at [1465, 93] on div at bounding box center [1259, 87] width 473 height 49
click at [1483, 87] on div at bounding box center [1259, 87] width 473 height 49
click at [1467, 89] on icon "button" at bounding box center [1474, 88] width 14 height 14
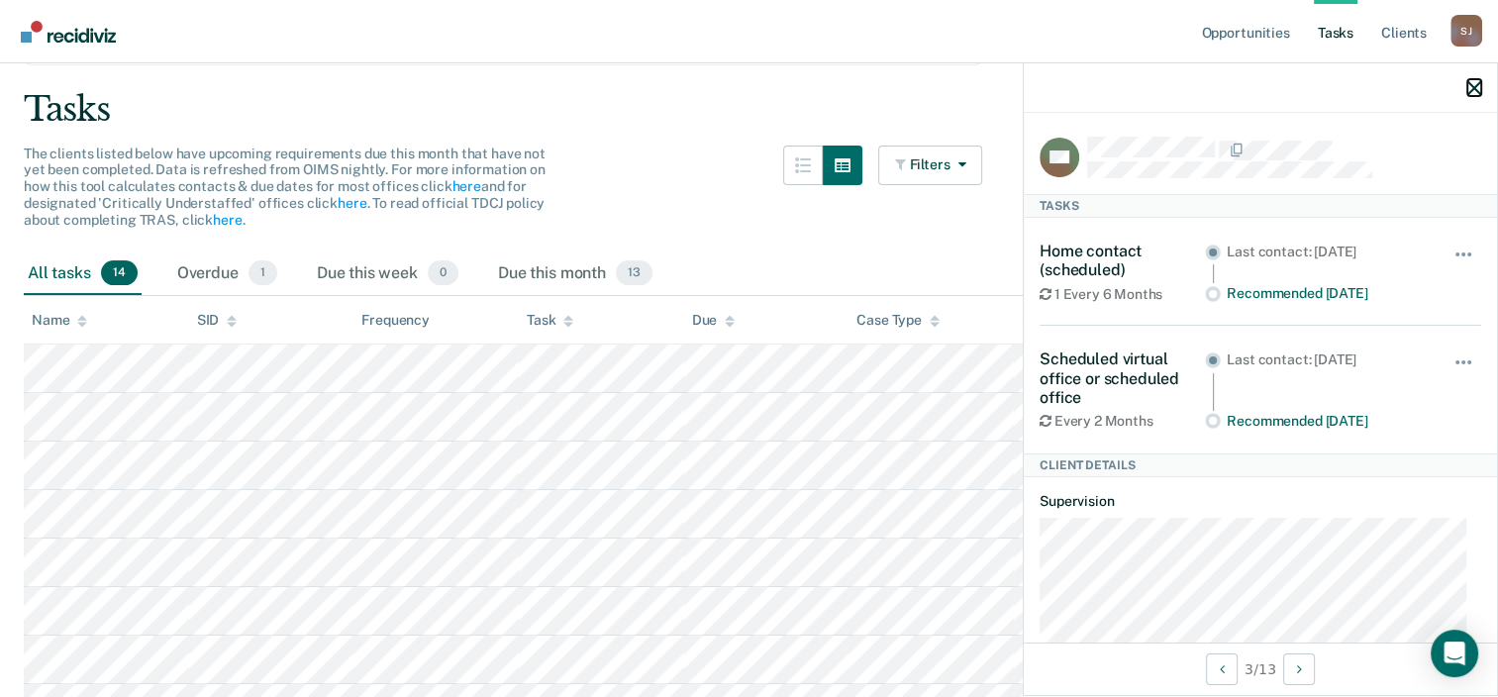
click at [1467, 82] on icon "button" at bounding box center [1474, 88] width 14 height 14
